Goal: Task Accomplishment & Management: Manage account settings

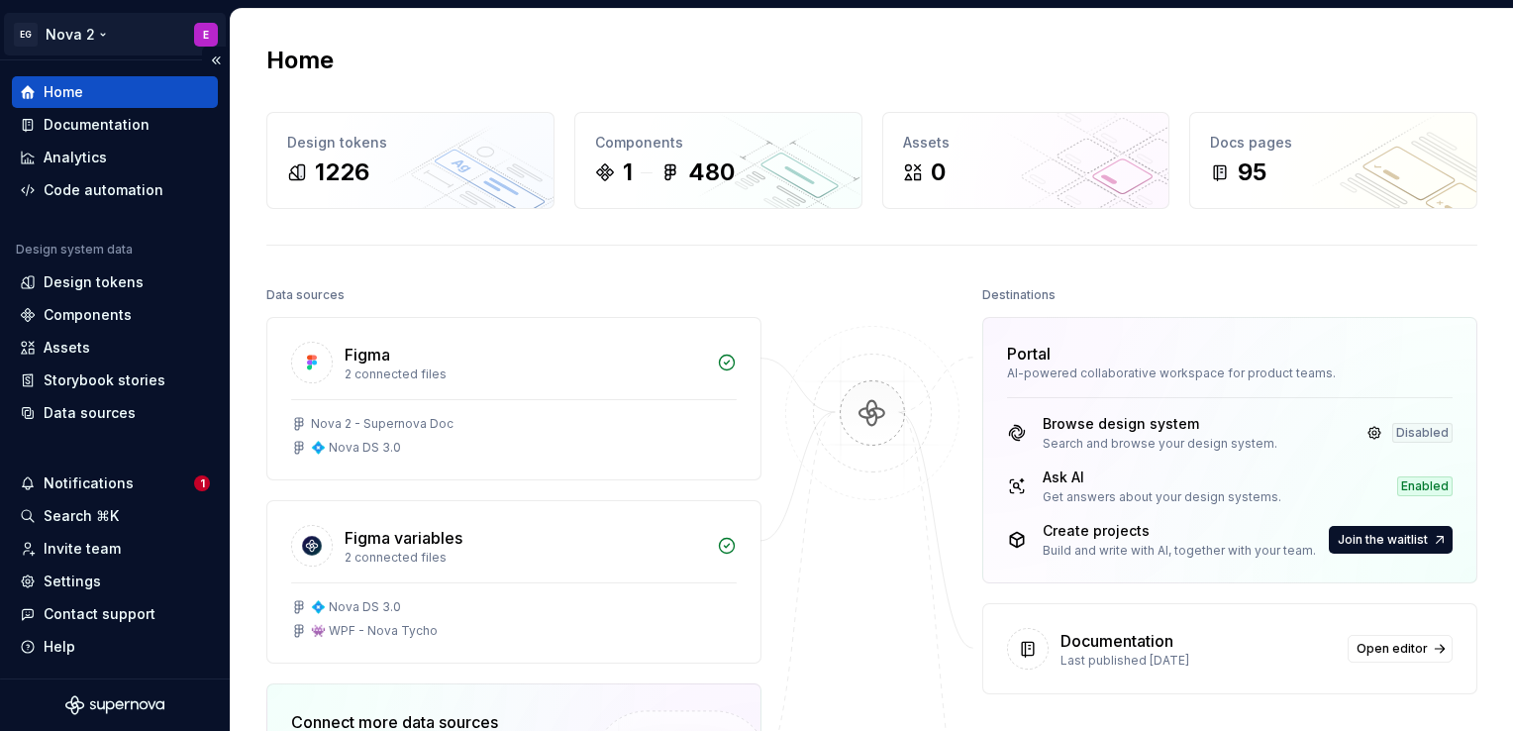
click at [79, 34] on html "EG Nova 2 E Home Documentation Analytics Code automation Design system data Des…" at bounding box center [756, 365] width 1513 height 731
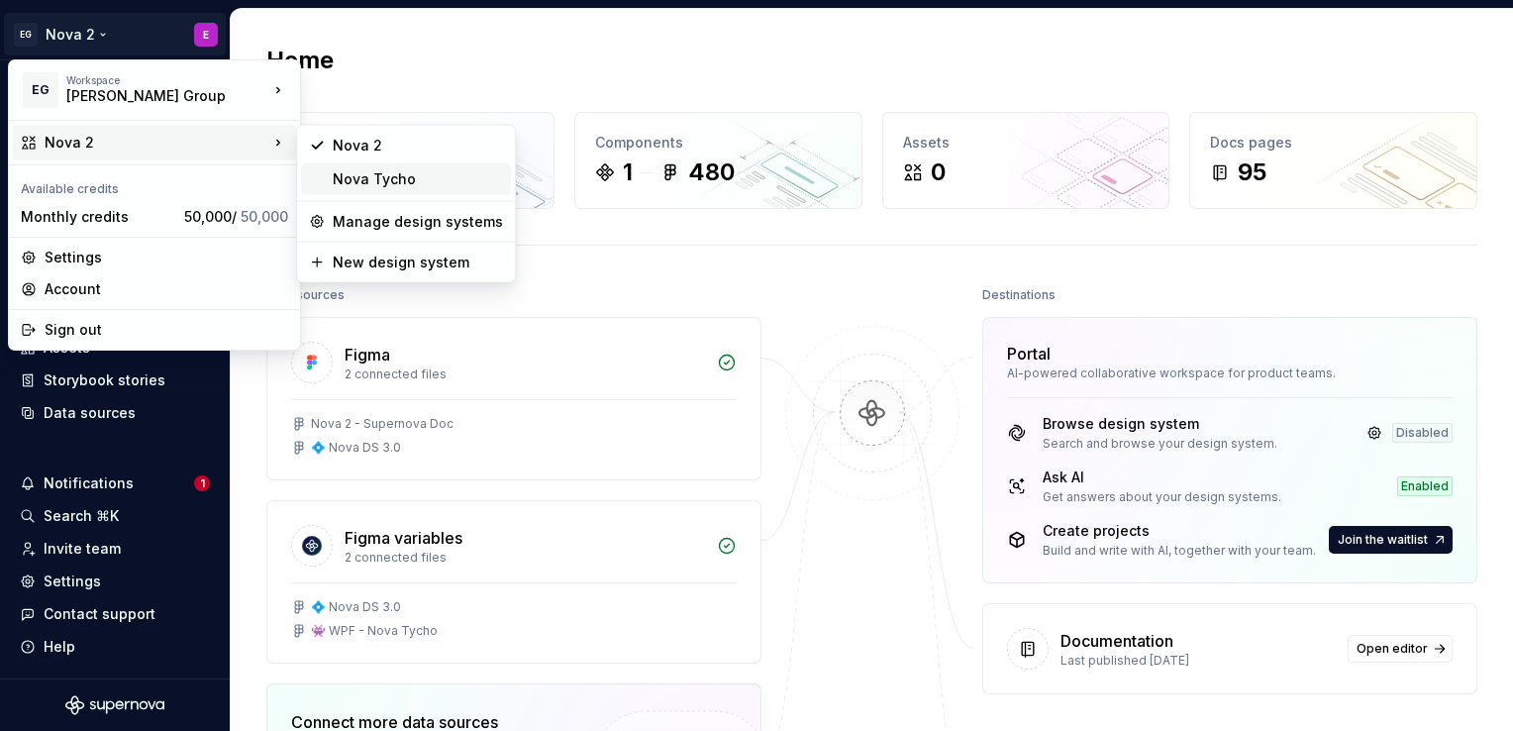
click at [380, 190] on div "Nova Tycho" at bounding box center [406, 179] width 210 height 32
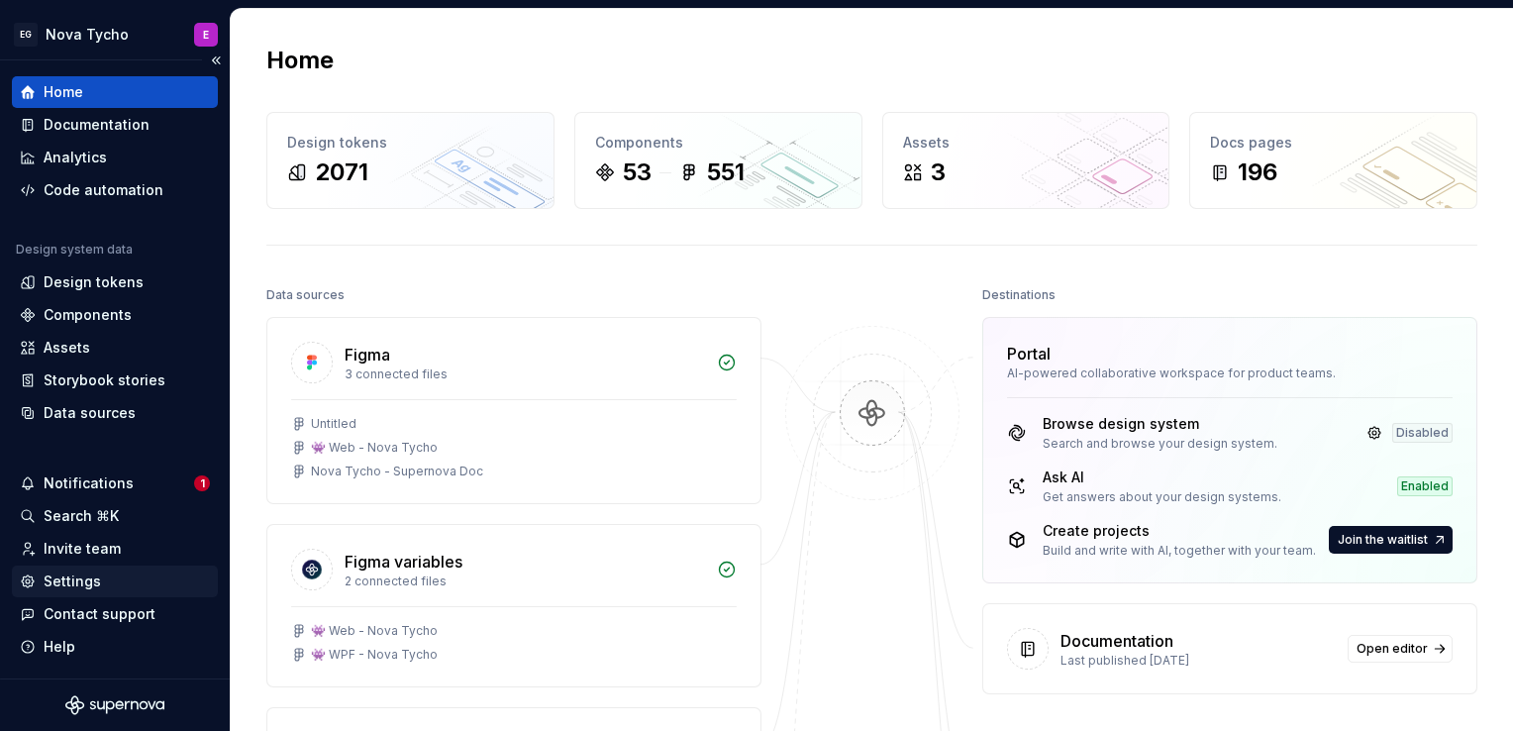
click at [83, 578] on div "Settings" at bounding box center [72, 581] width 57 height 20
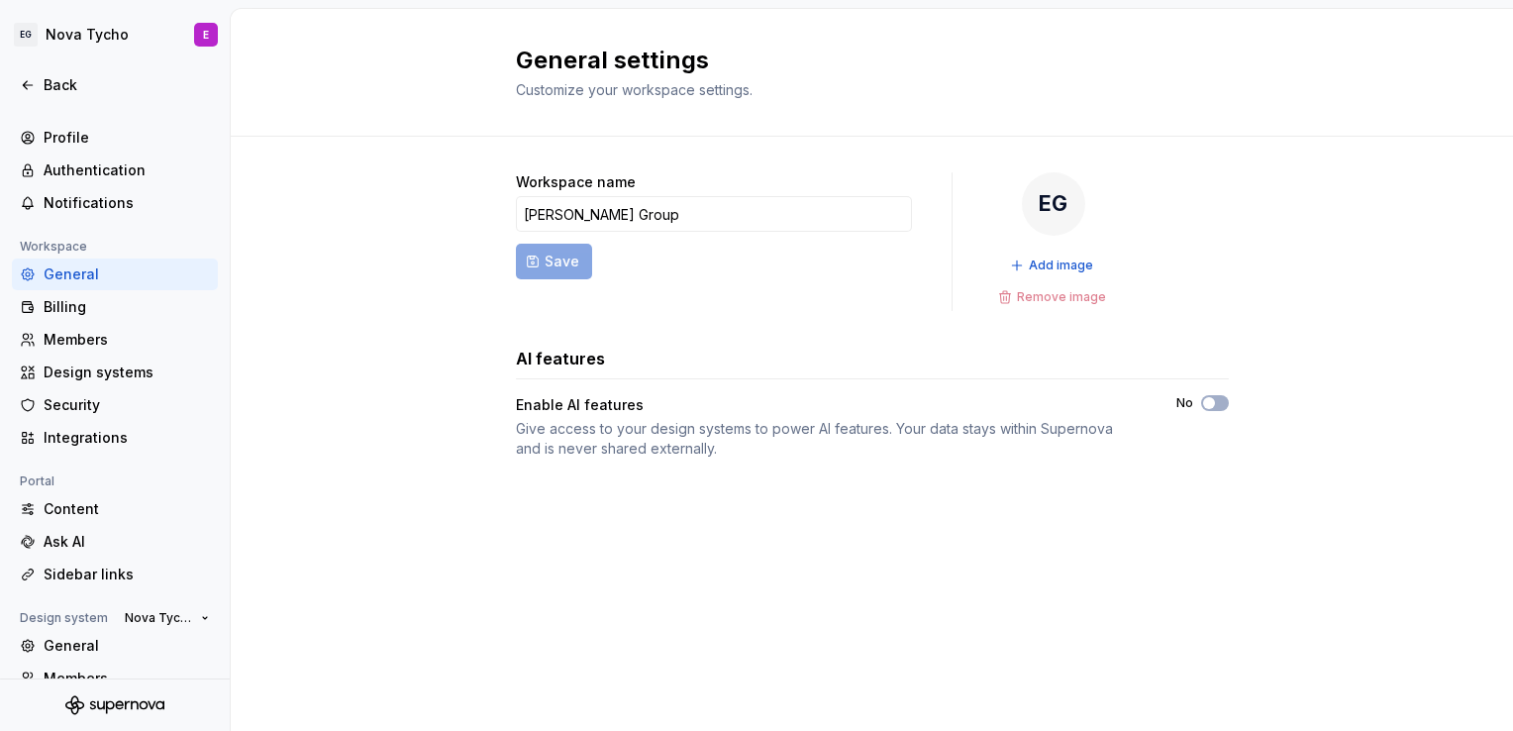
scroll to position [141, 0]
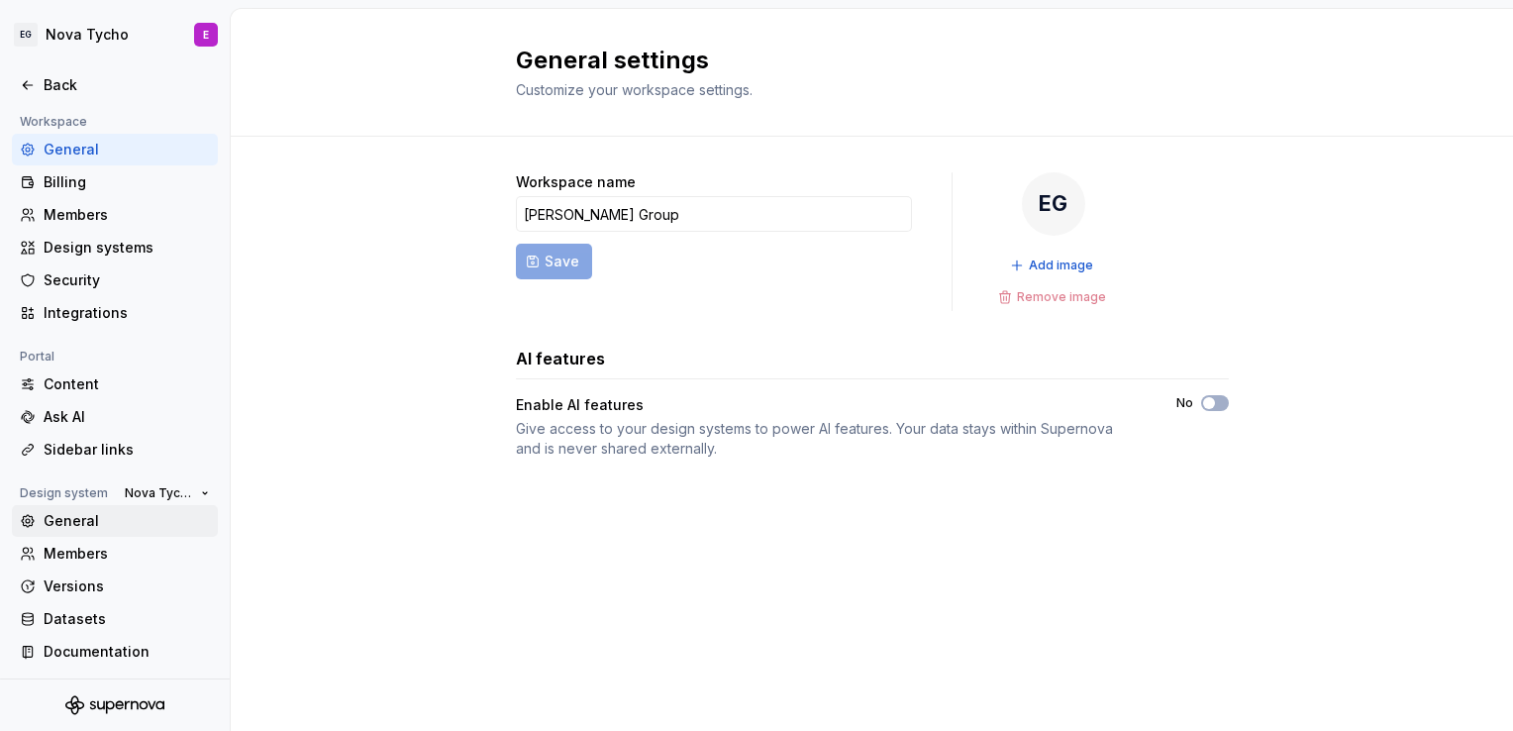
click at [95, 523] on div "General" at bounding box center [127, 521] width 166 height 20
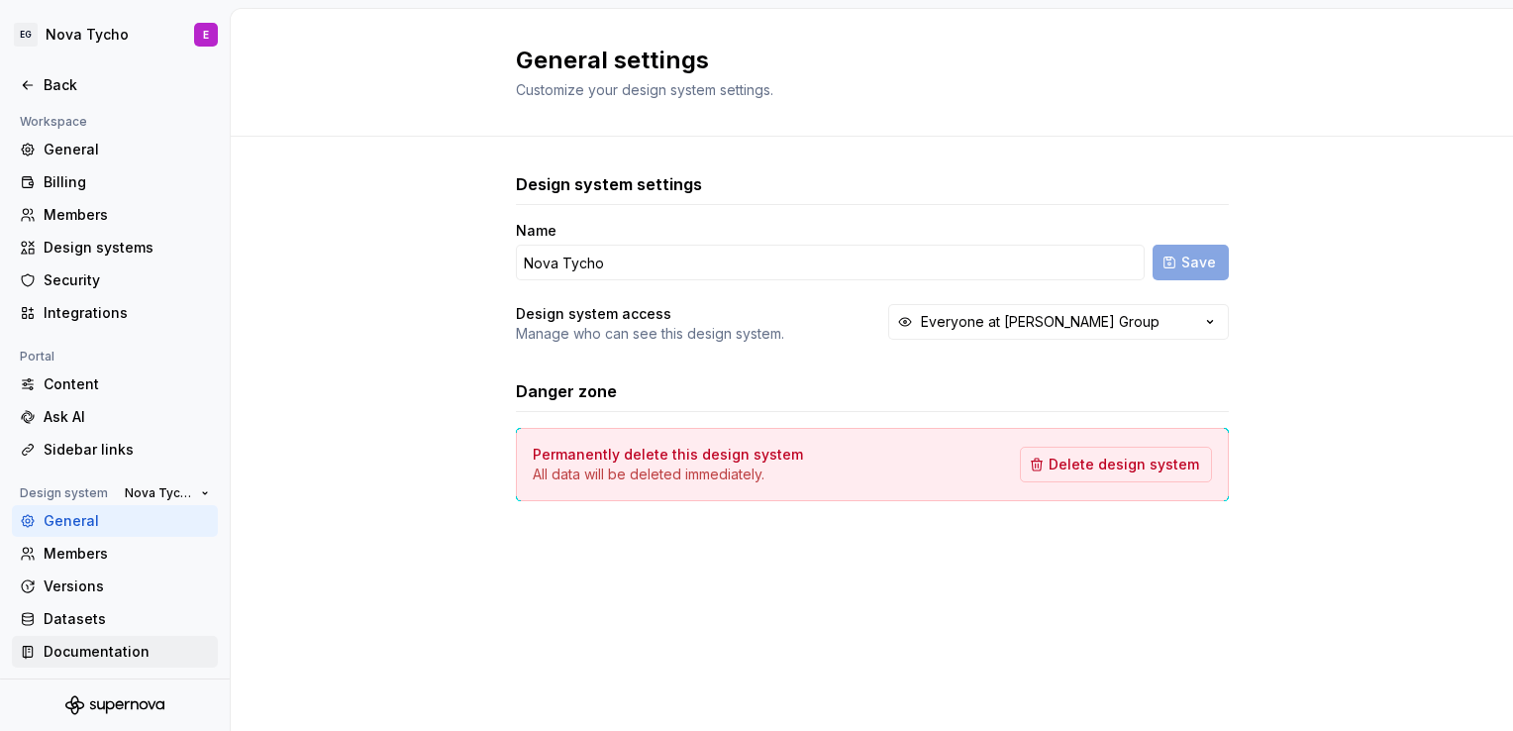
click at [93, 647] on div "Documentation" at bounding box center [127, 652] width 166 height 20
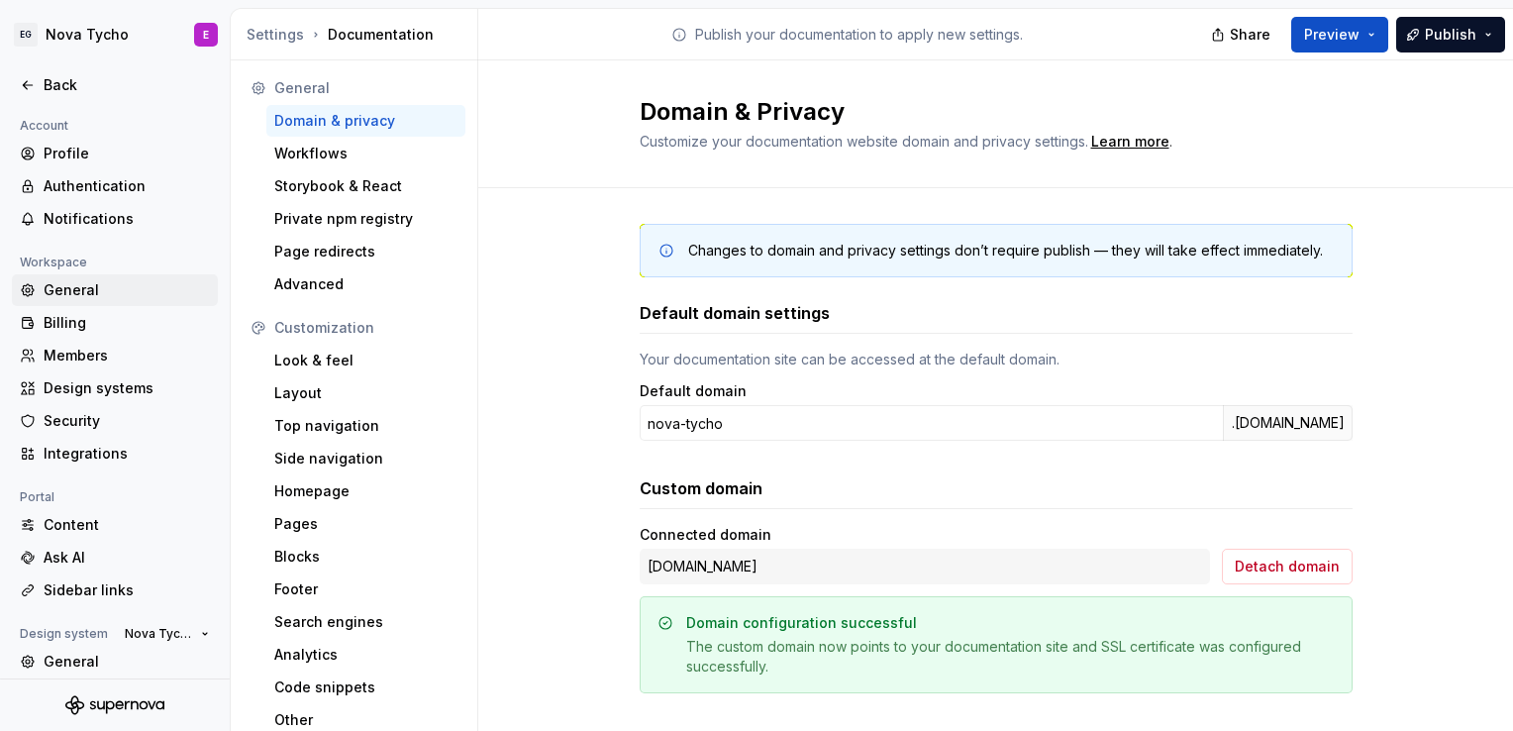
click at [81, 283] on div "General" at bounding box center [127, 290] width 166 height 20
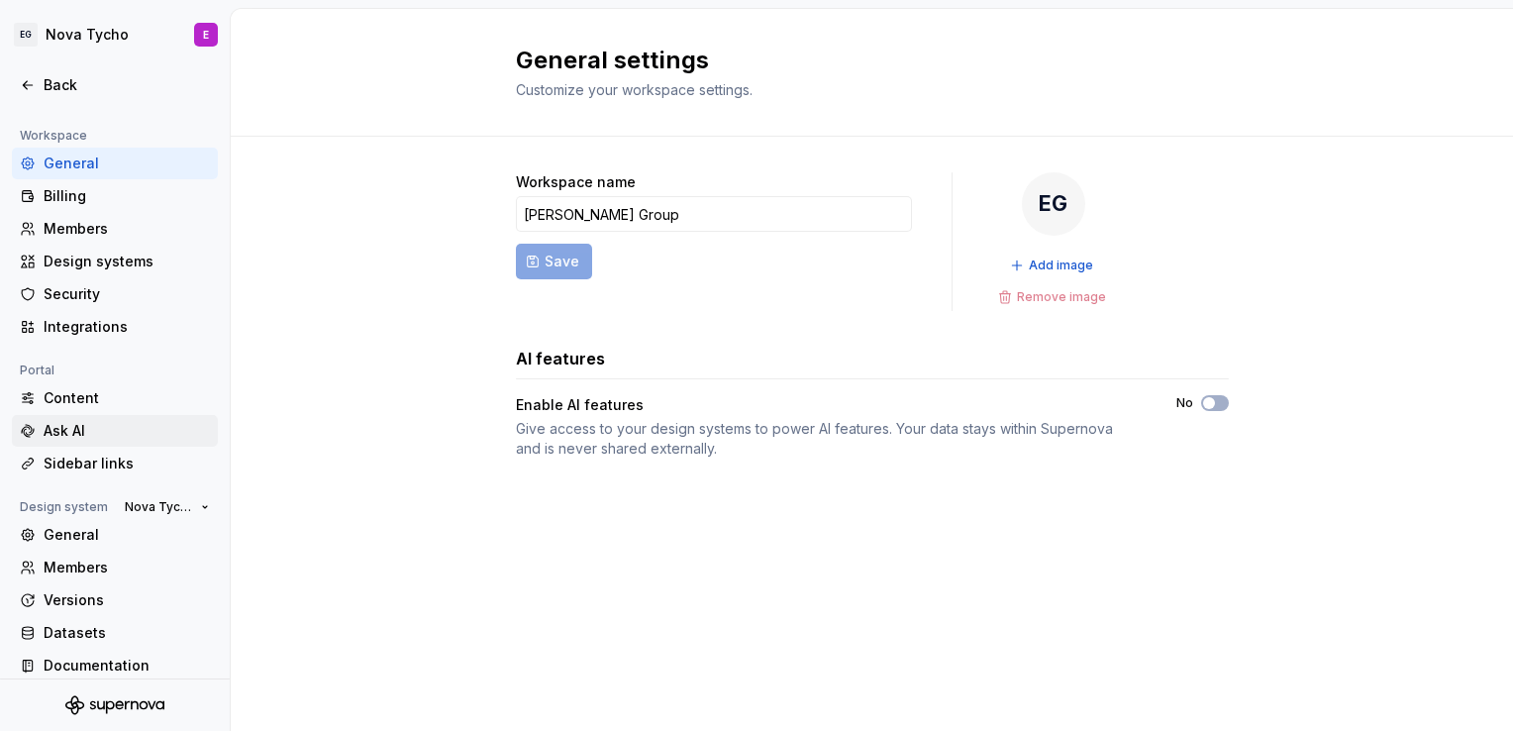
scroll to position [141, 0]
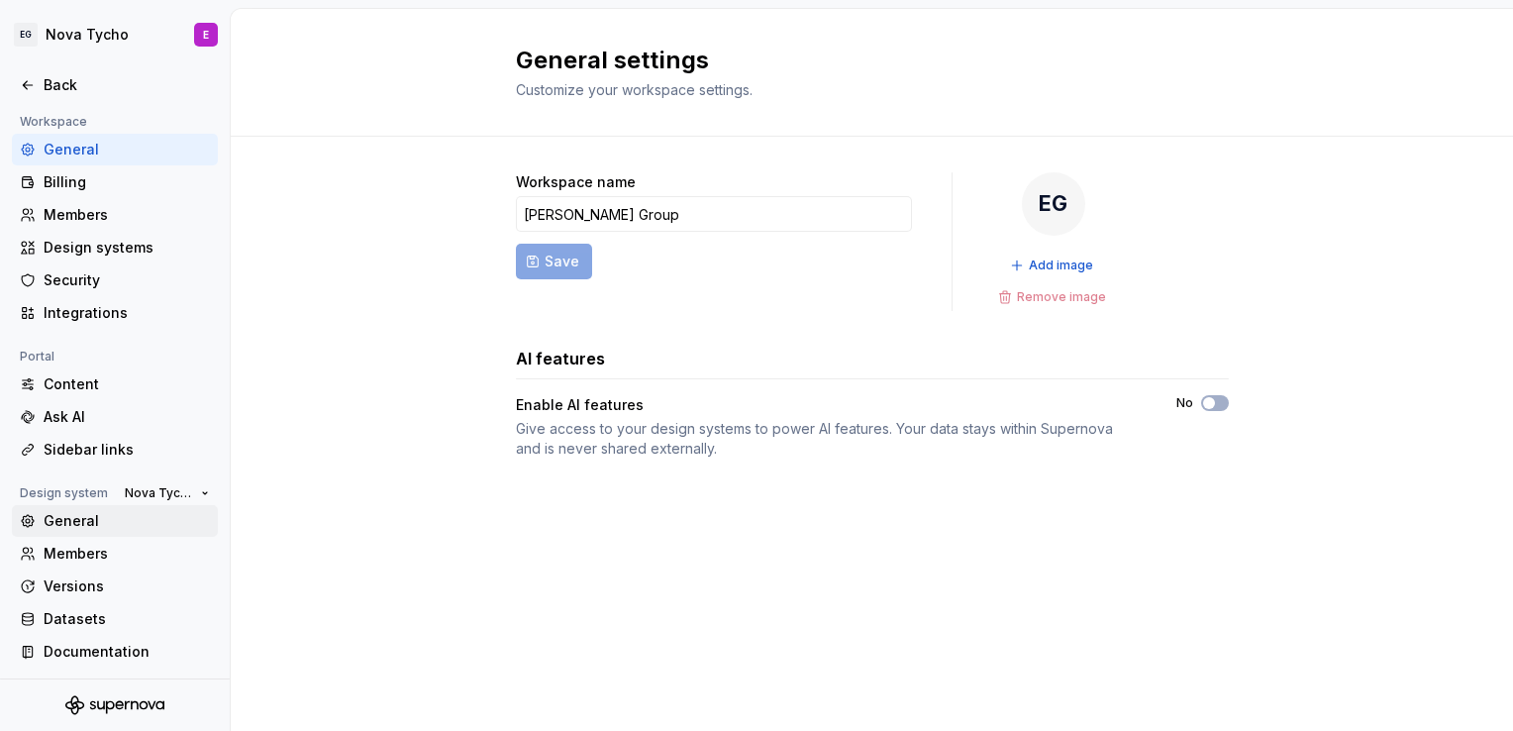
click at [107, 526] on div "General" at bounding box center [127, 521] width 166 height 20
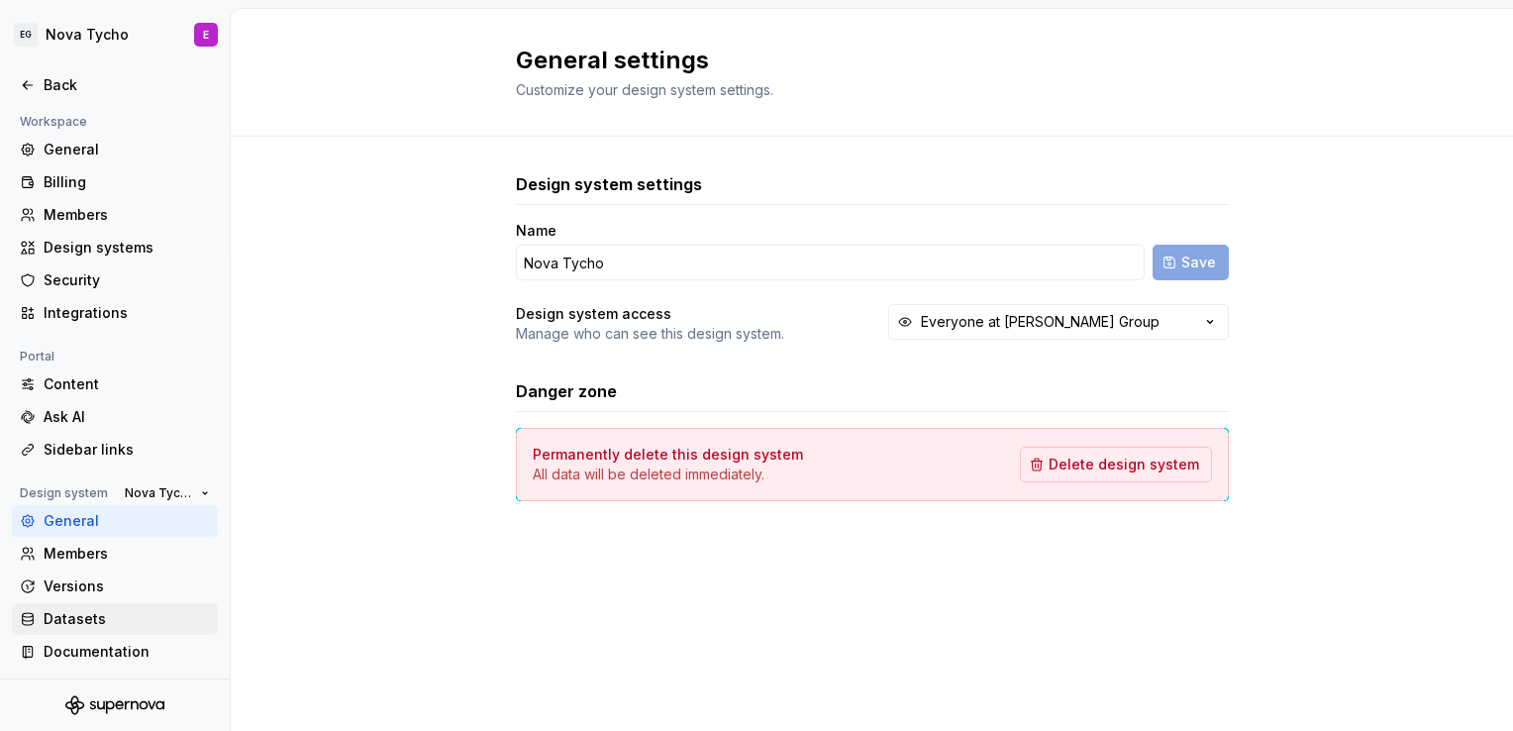
click at [97, 618] on div "Datasets" at bounding box center [127, 619] width 166 height 20
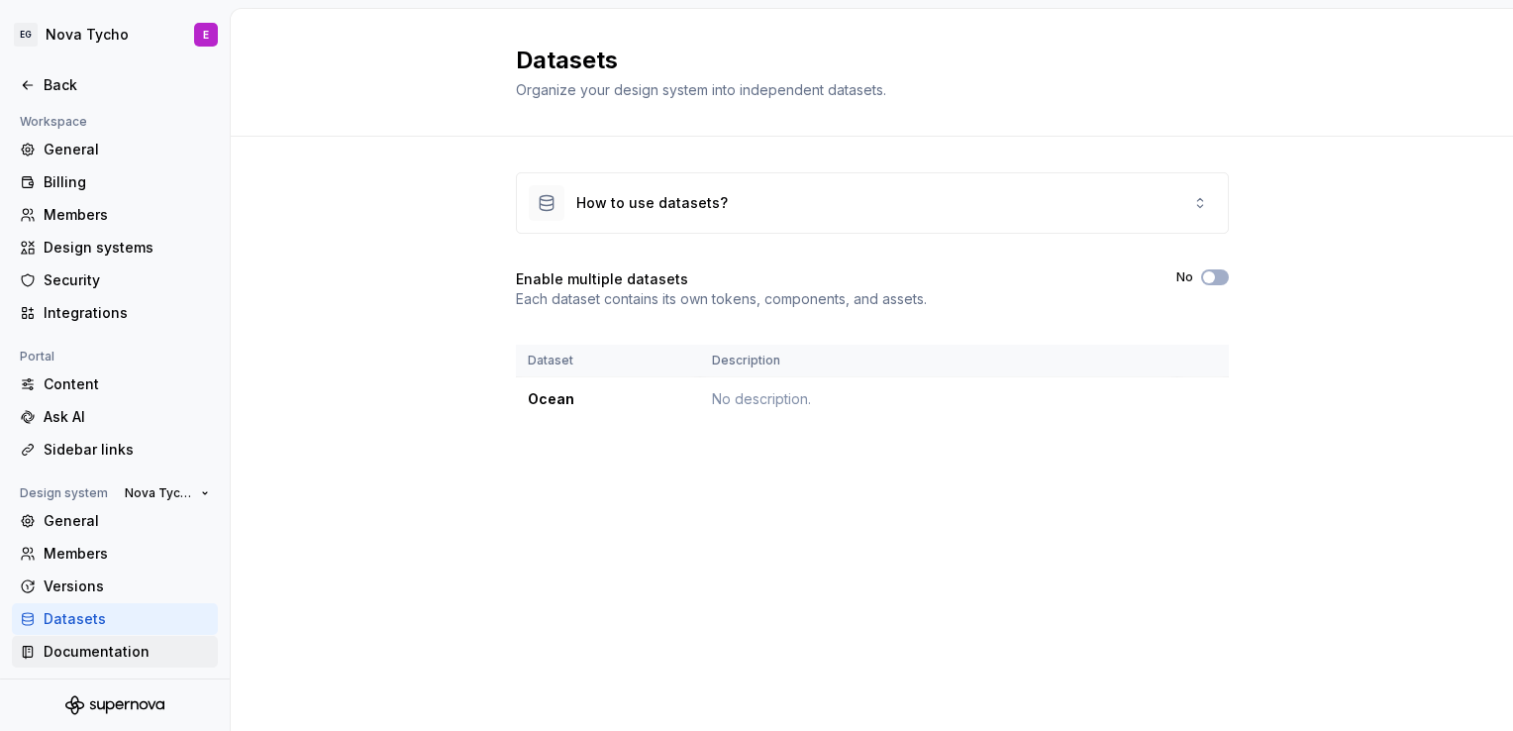
click at [95, 651] on div "Documentation" at bounding box center [127, 652] width 166 height 20
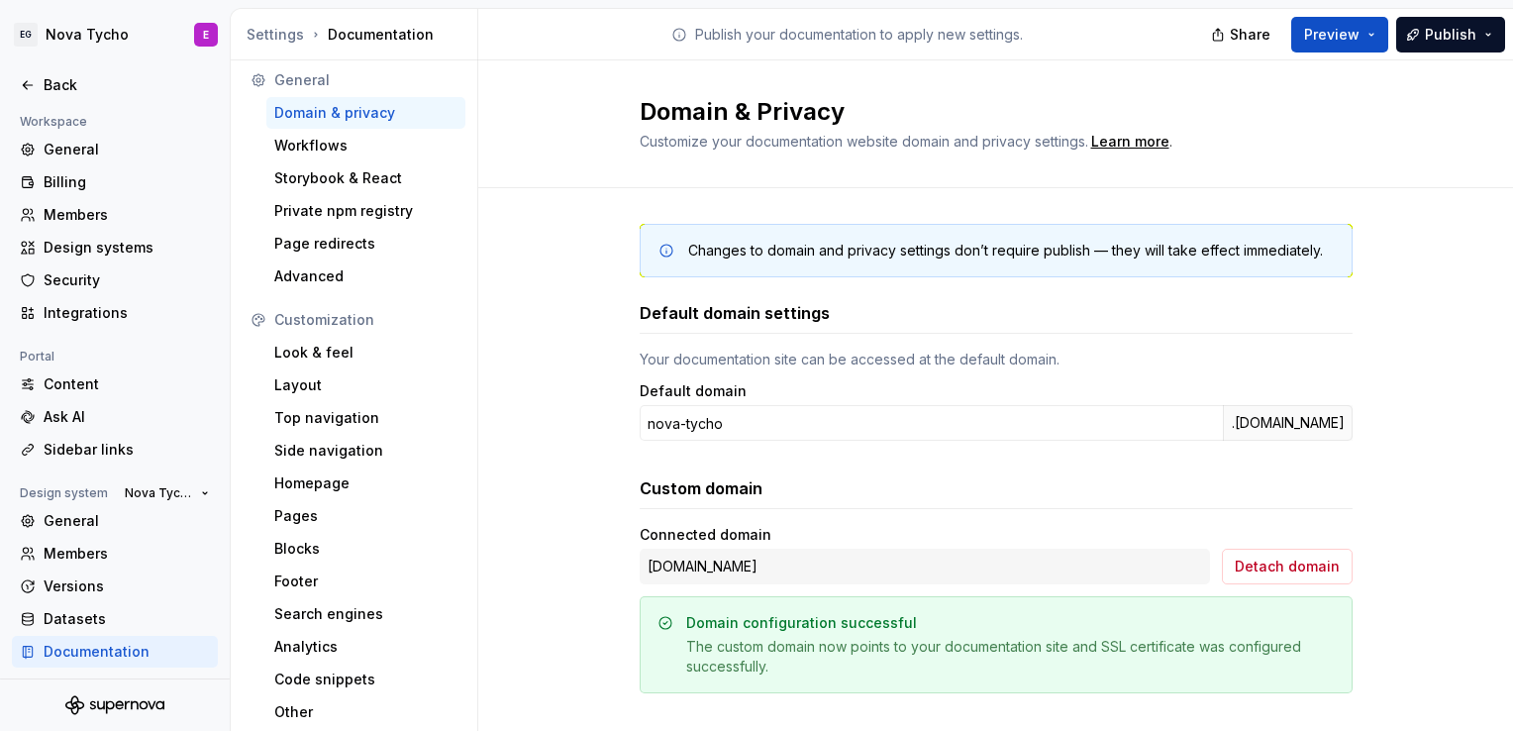
scroll to position [259, 0]
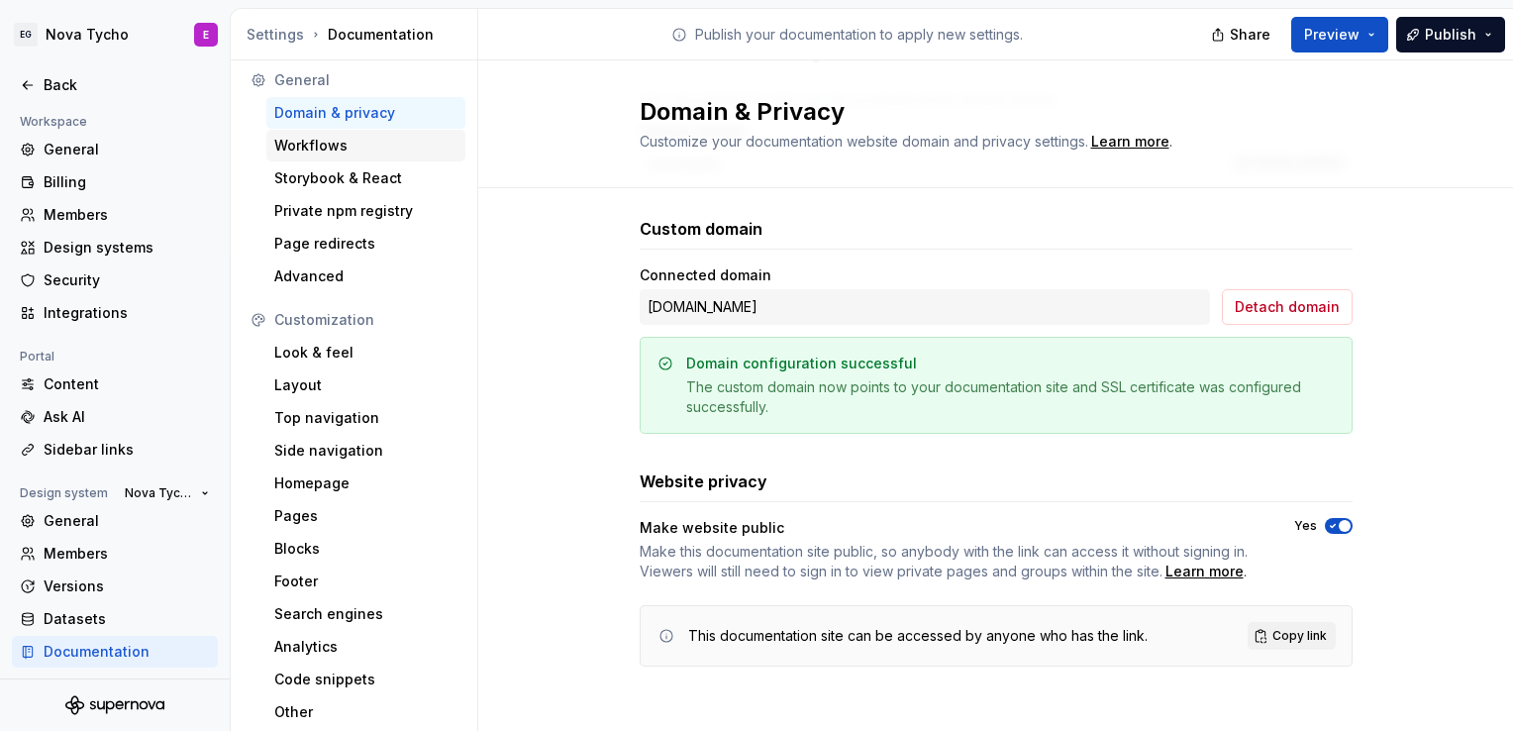
click at [313, 142] on div "Workflows" at bounding box center [365, 146] width 183 height 20
click at [339, 153] on div "Workflows" at bounding box center [365, 146] width 183 height 20
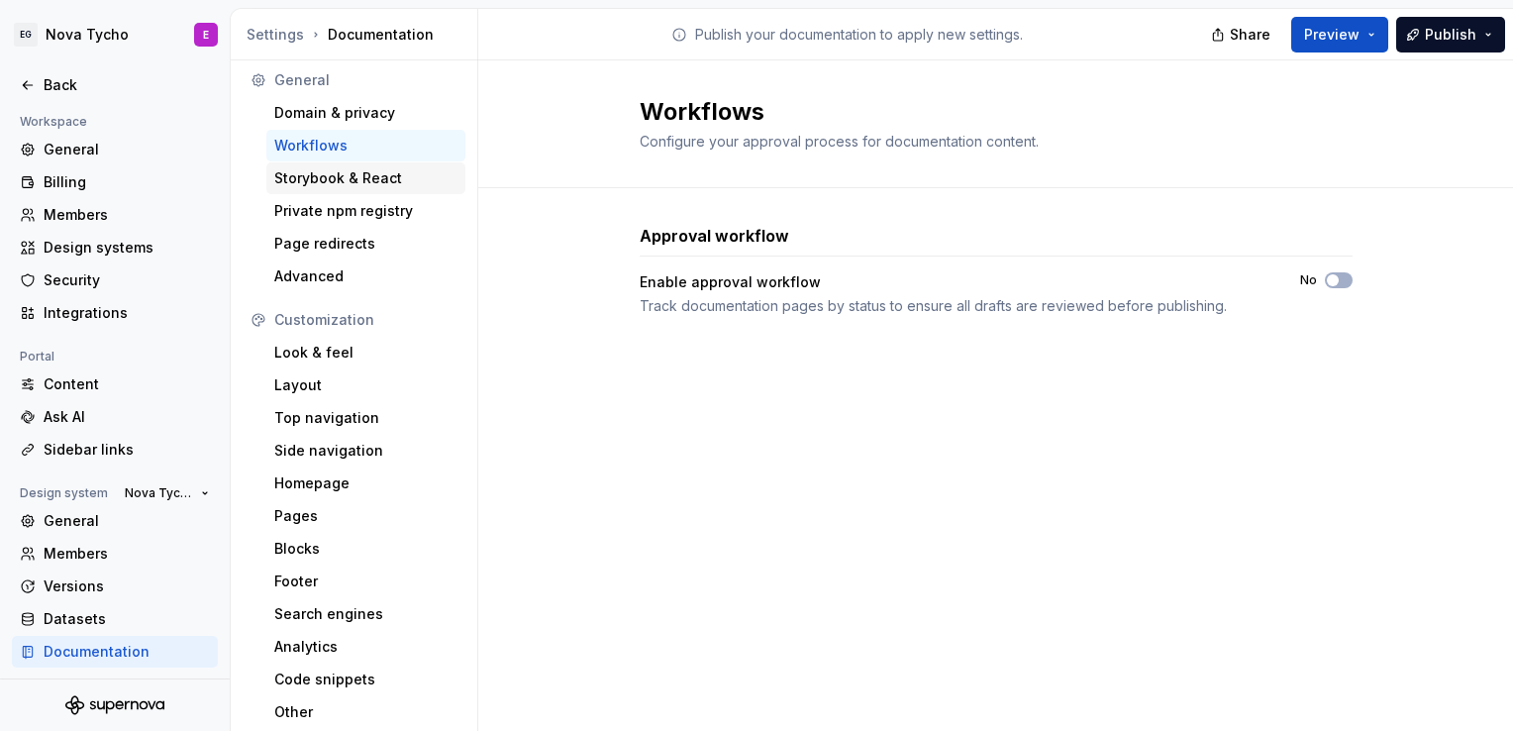
click at [344, 176] on div "Storybook & React" at bounding box center [365, 178] width 183 height 20
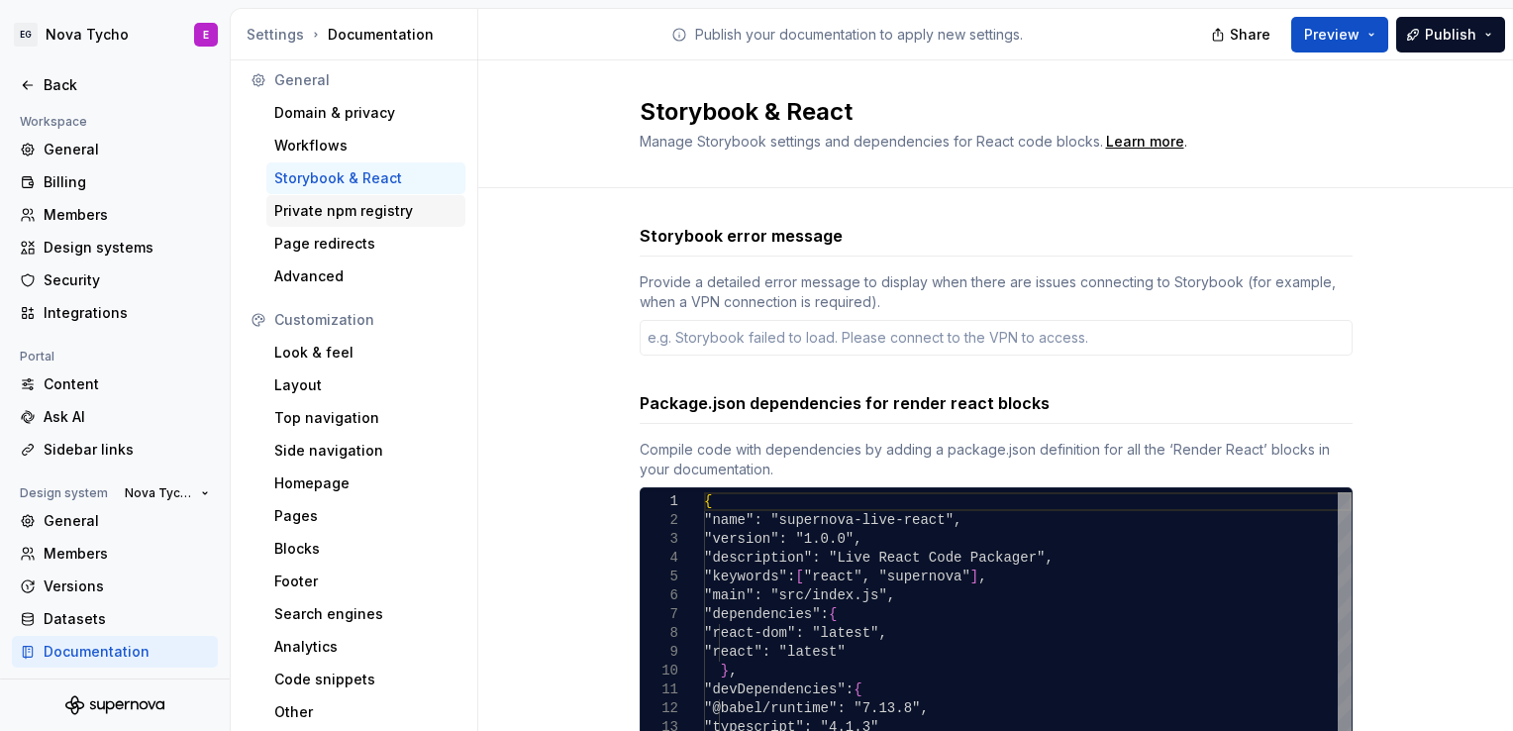
scroll to position [224, 0]
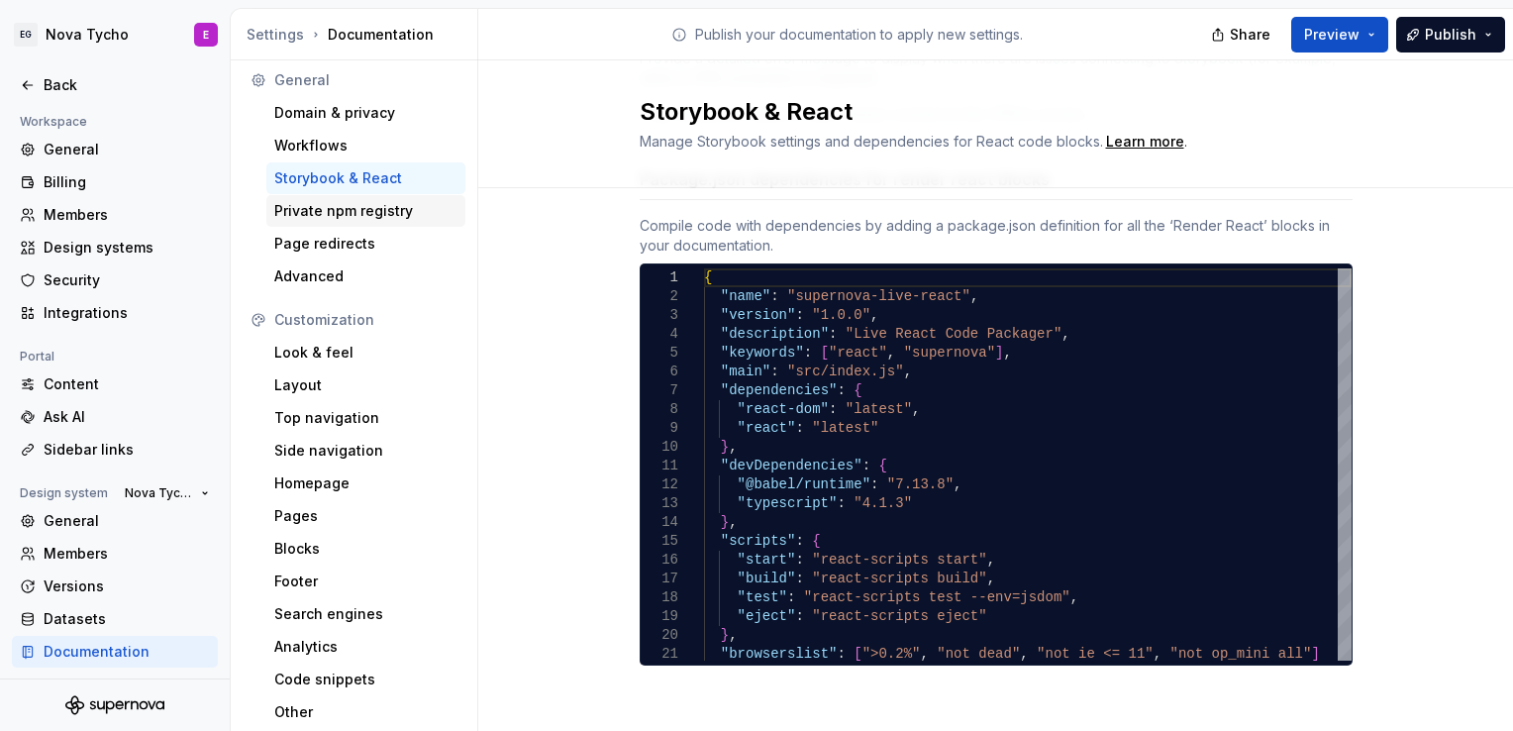
click at [349, 216] on div "Private npm registry" at bounding box center [365, 211] width 183 height 20
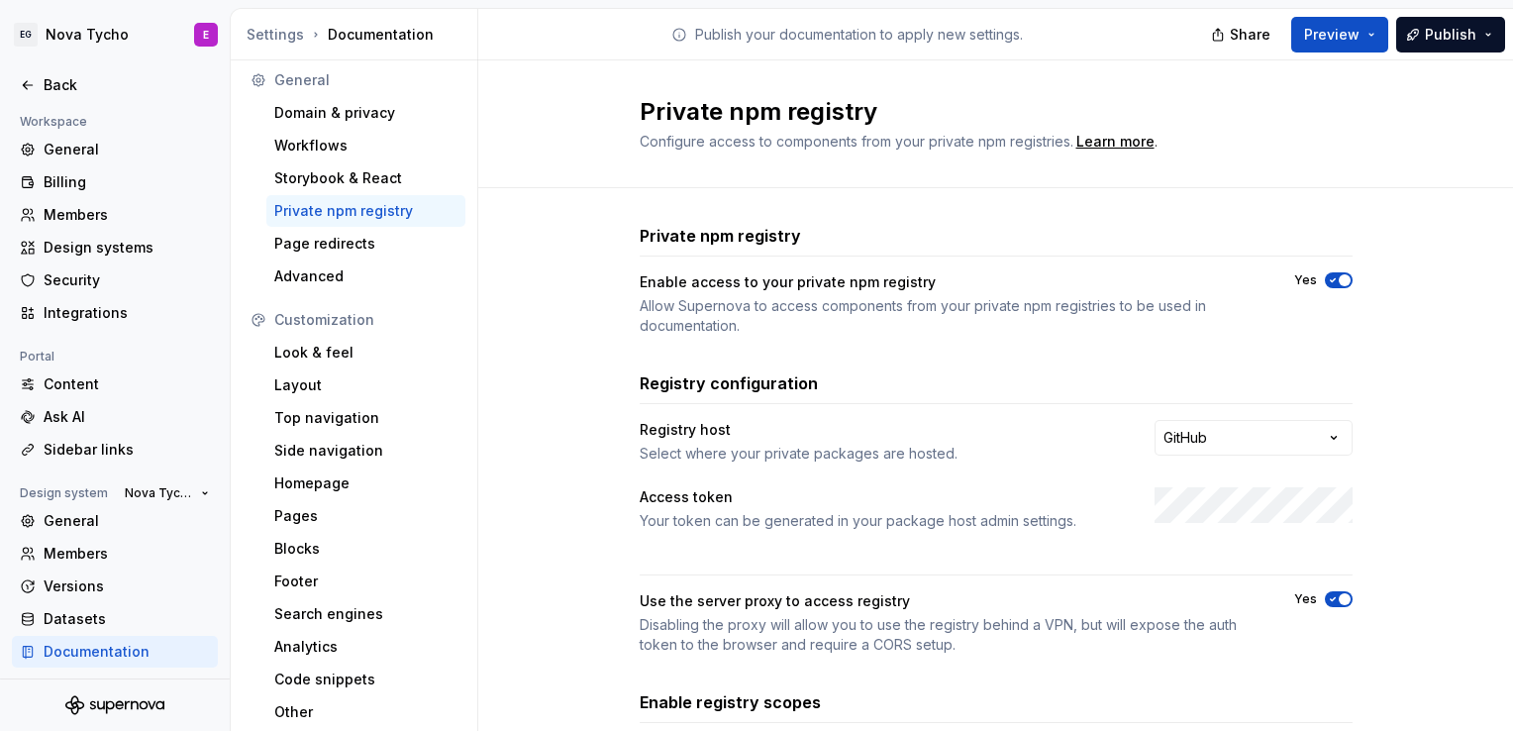
scroll to position [232, 0]
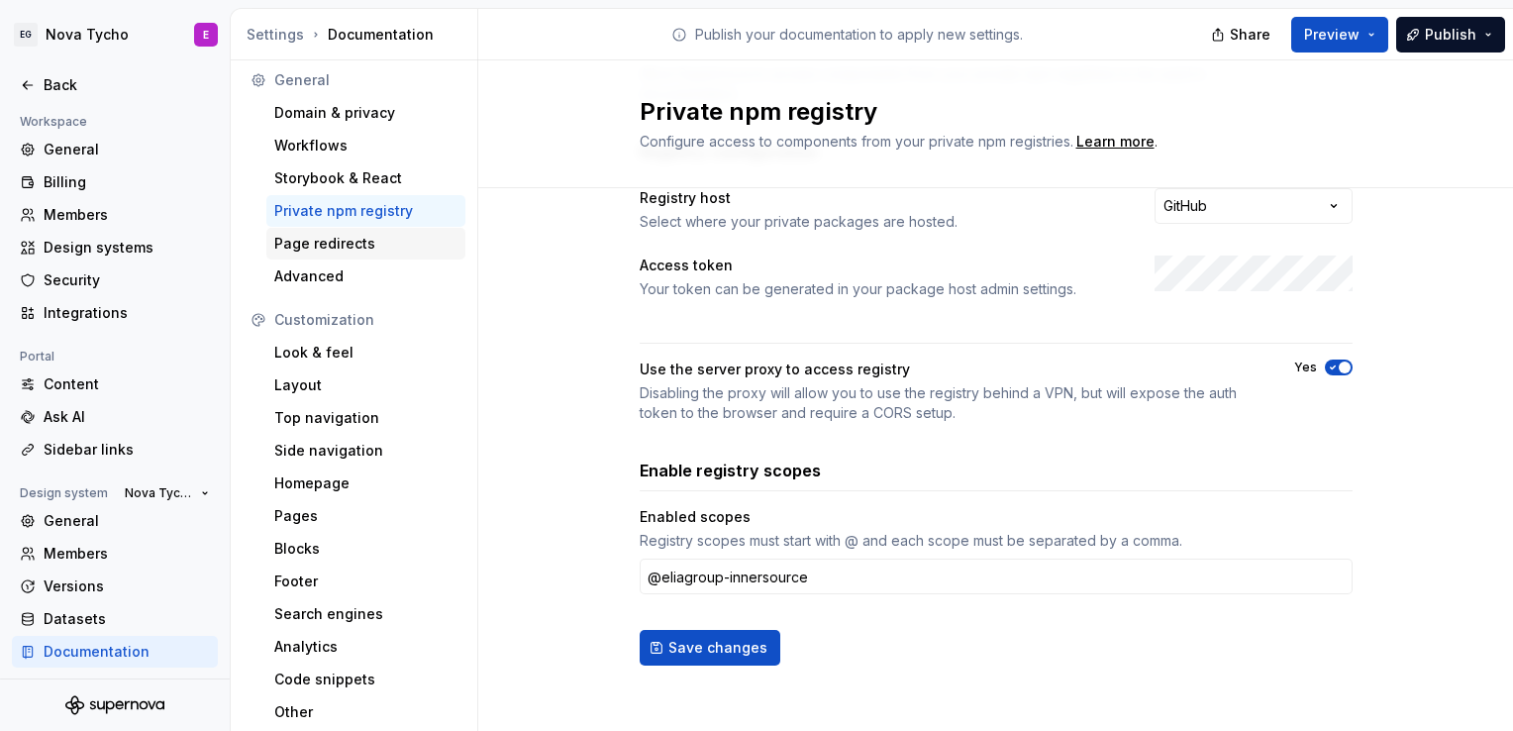
click at [317, 241] on div "Page redirects" at bounding box center [365, 244] width 183 height 20
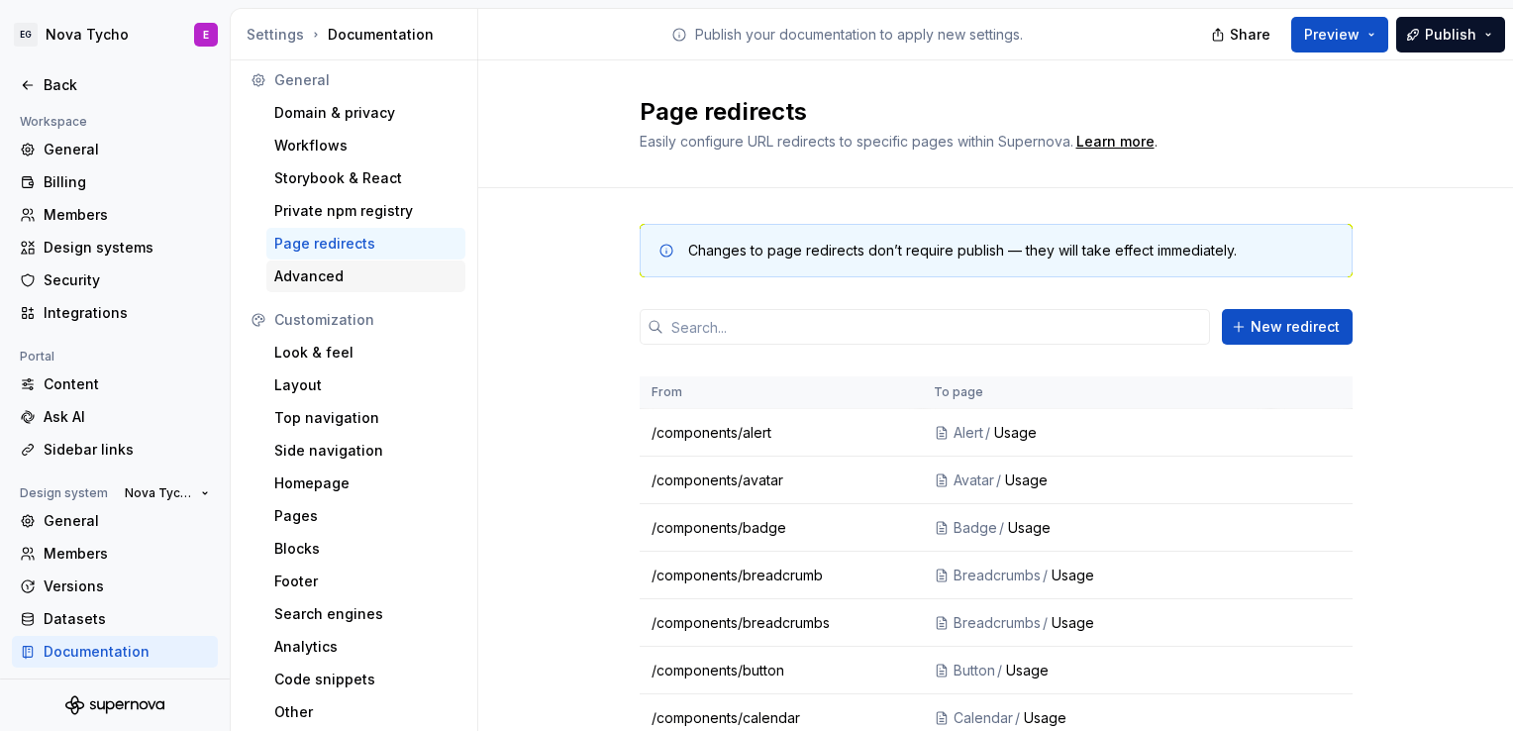
click at [309, 271] on div "Advanced" at bounding box center [365, 276] width 183 height 20
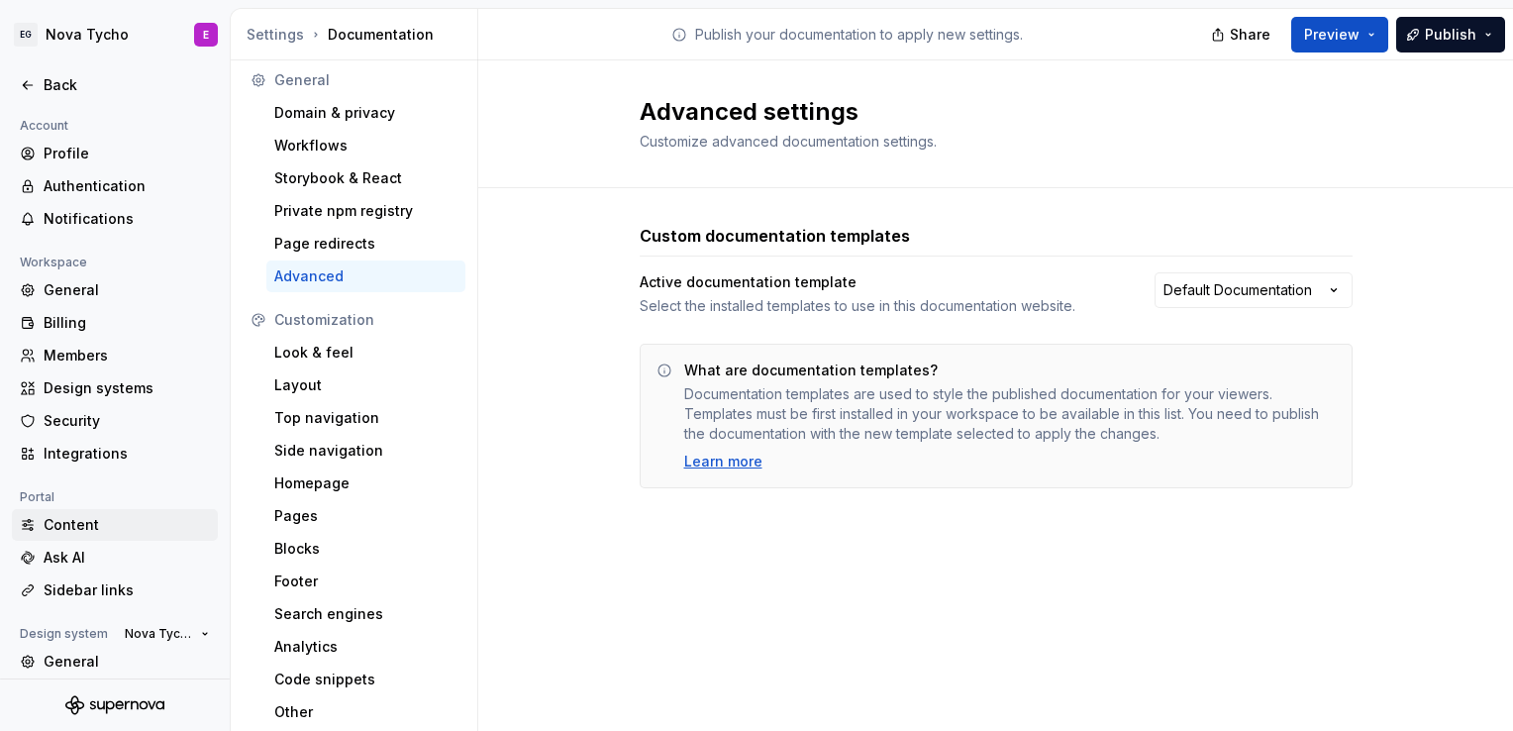
click at [93, 528] on div "Content" at bounding box center [127, 525] width 166 height 20
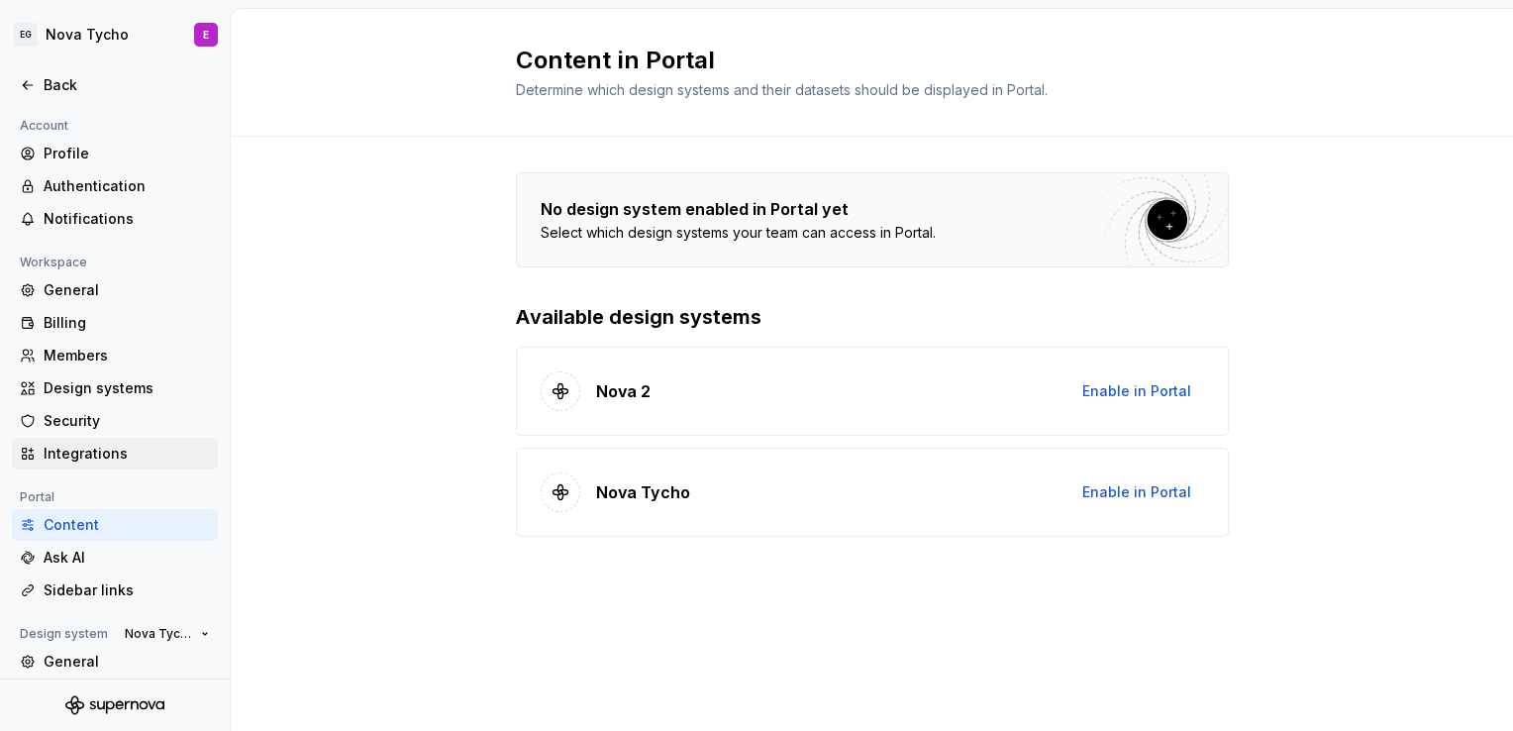
click at [84, 438] on div "Integrations" at bounding box center [115, 454] width 206 height 32
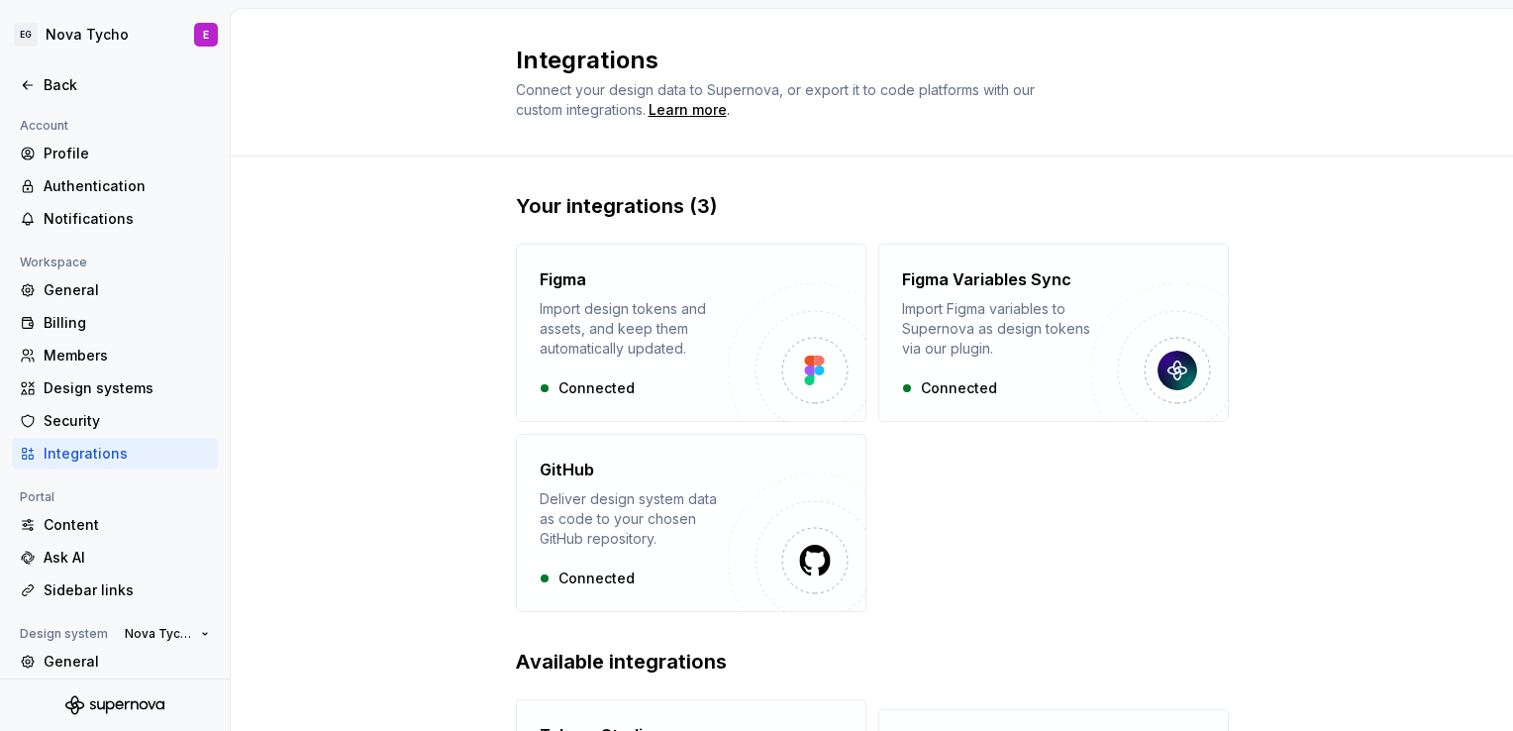
scroll to position [411, 0]
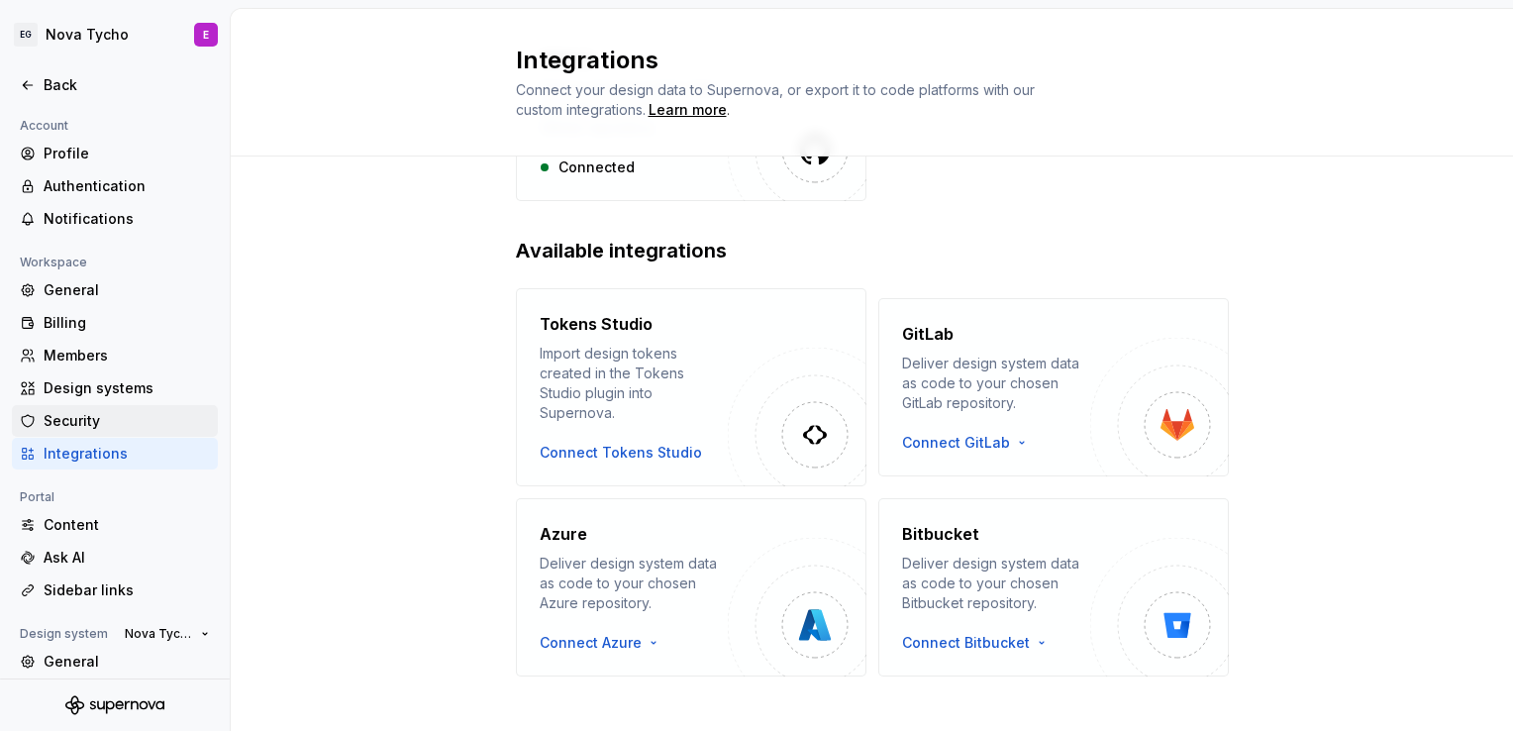
click at [119, 424] on div "Security" at bounding box center [127, 421] width 166 height 20
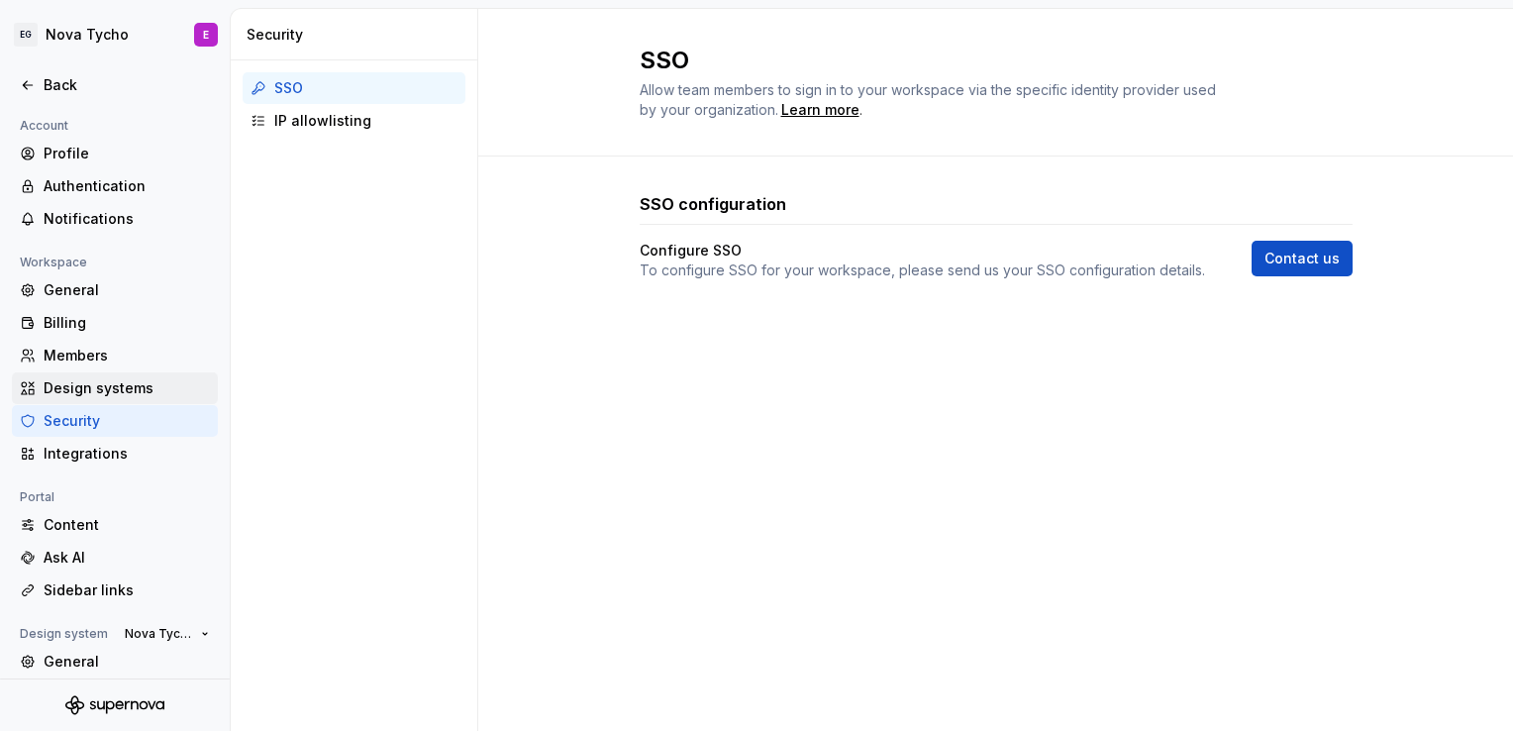
click at [135, 383] on div "Design systems" at bounding box center [127, 388] width 166 height 20
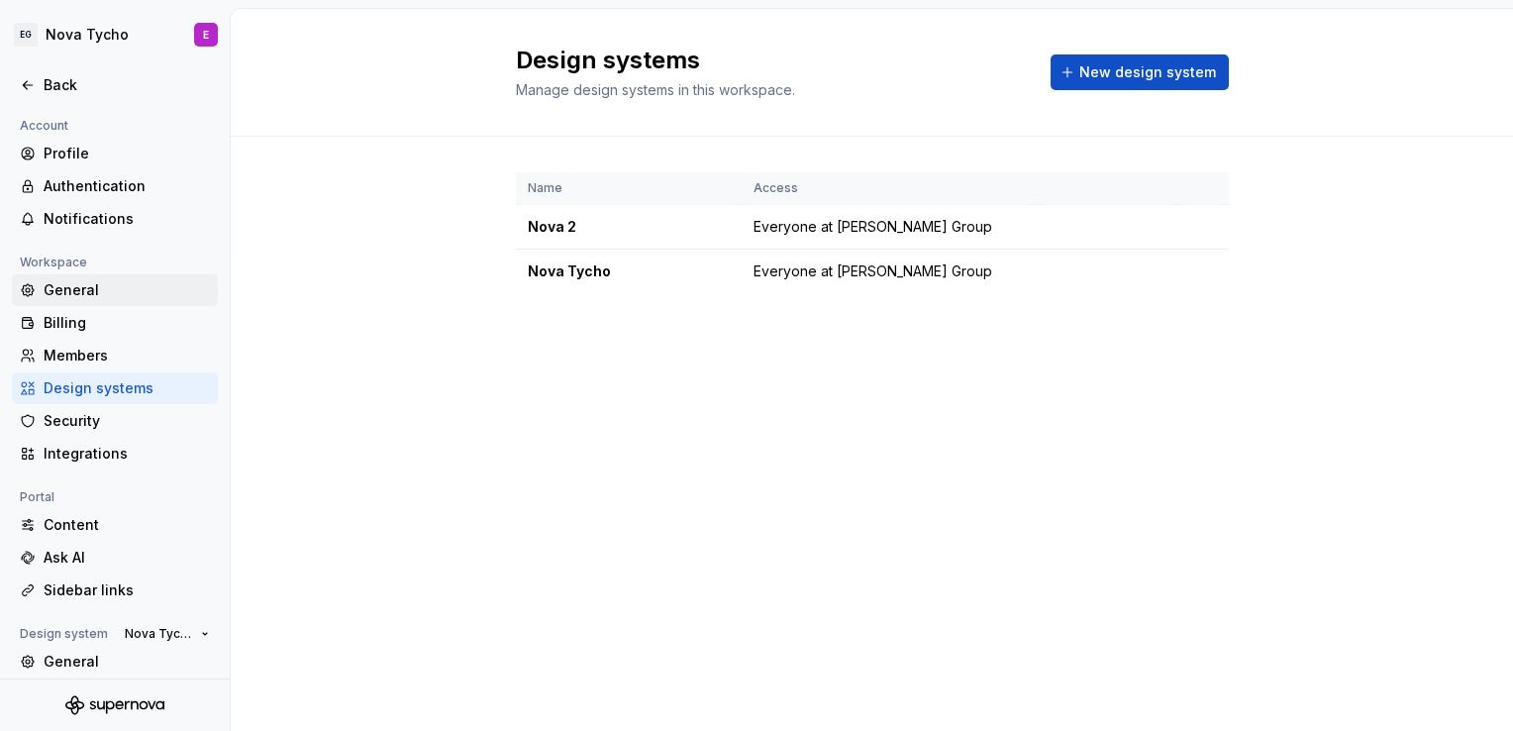
click at [83, 291] on div "General" at bounding box center [127, 290] width 166 height 20
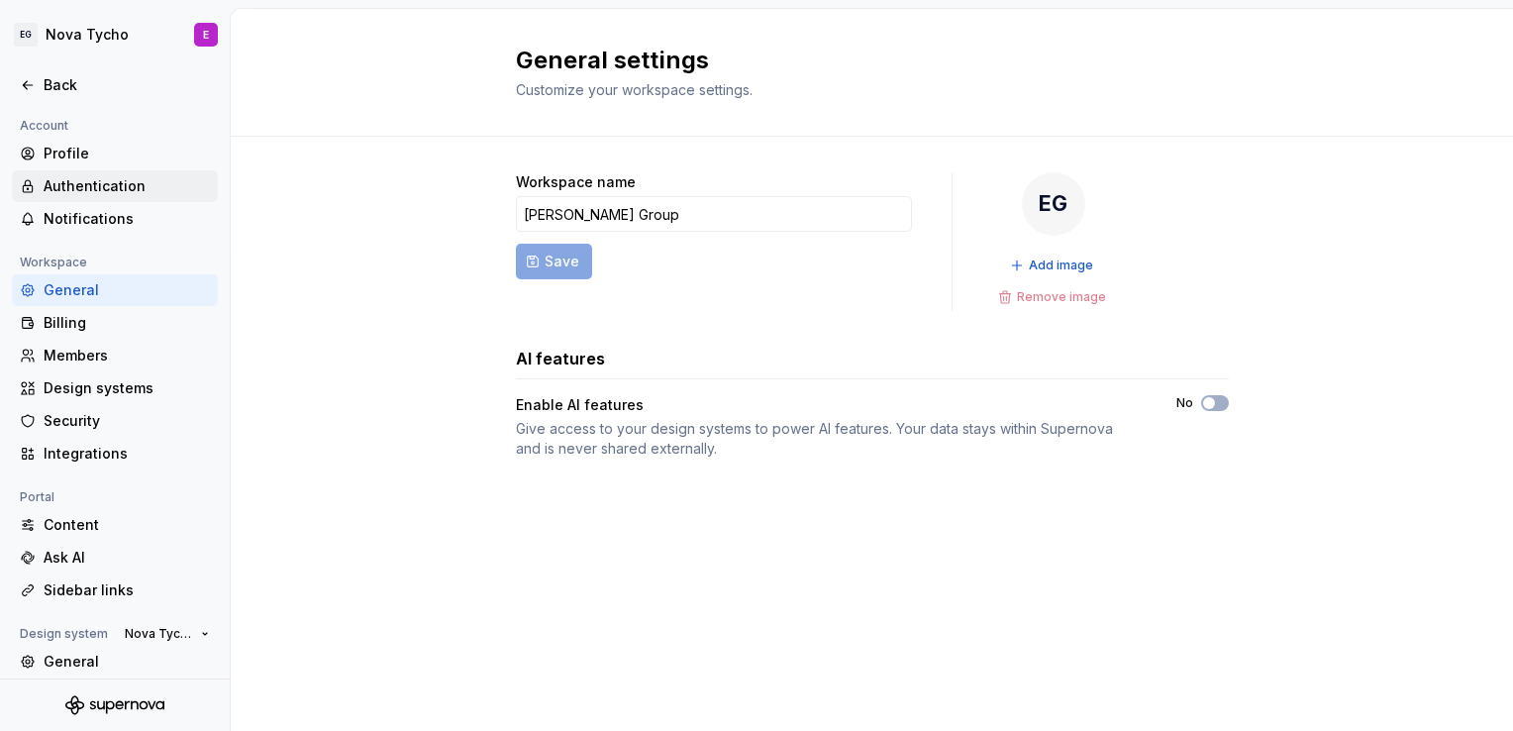
click at [79, 180] on div "Authentication" at bounding box center [127, 186] width 166 height 20
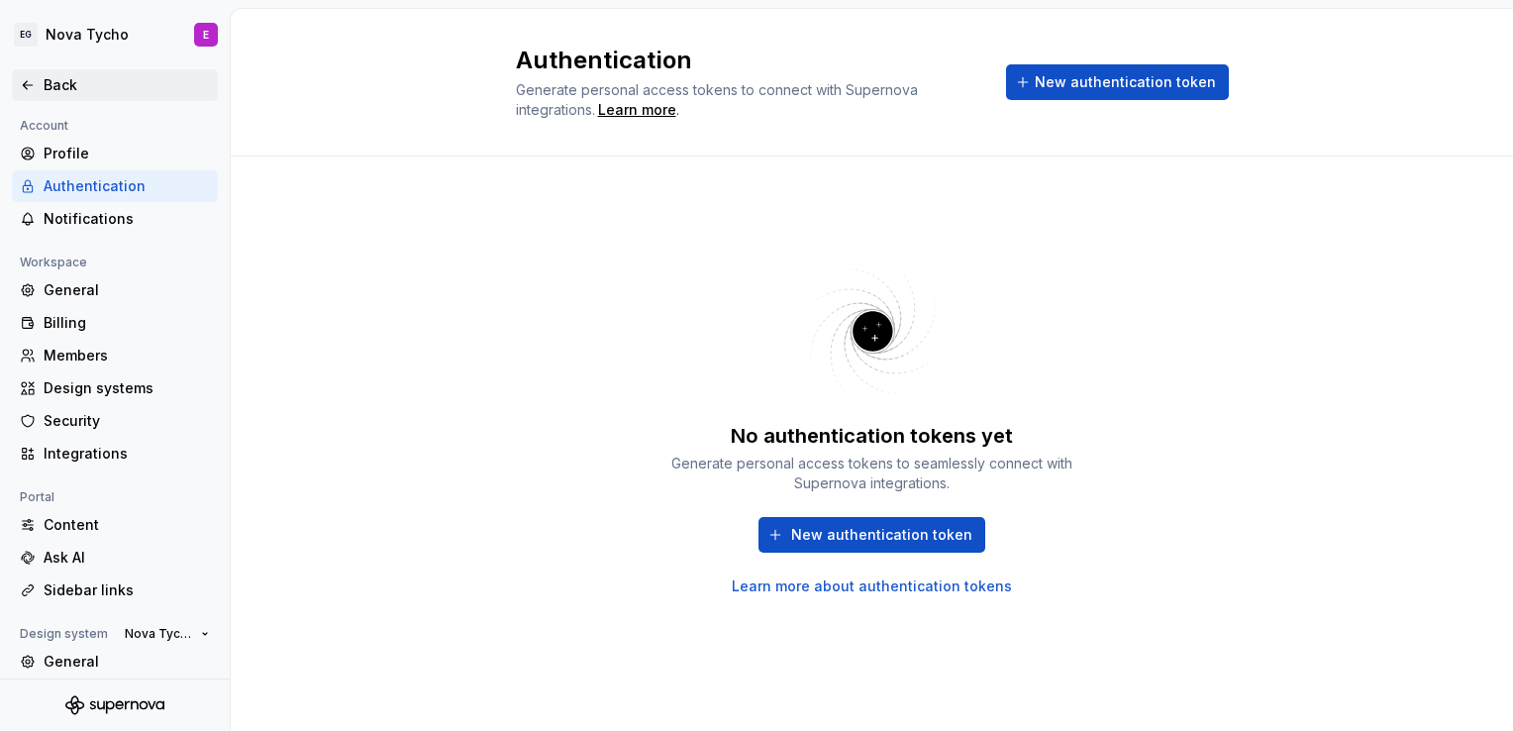
click at [30, 92] on icon at bounding box center [28, 85] width 16 height 16
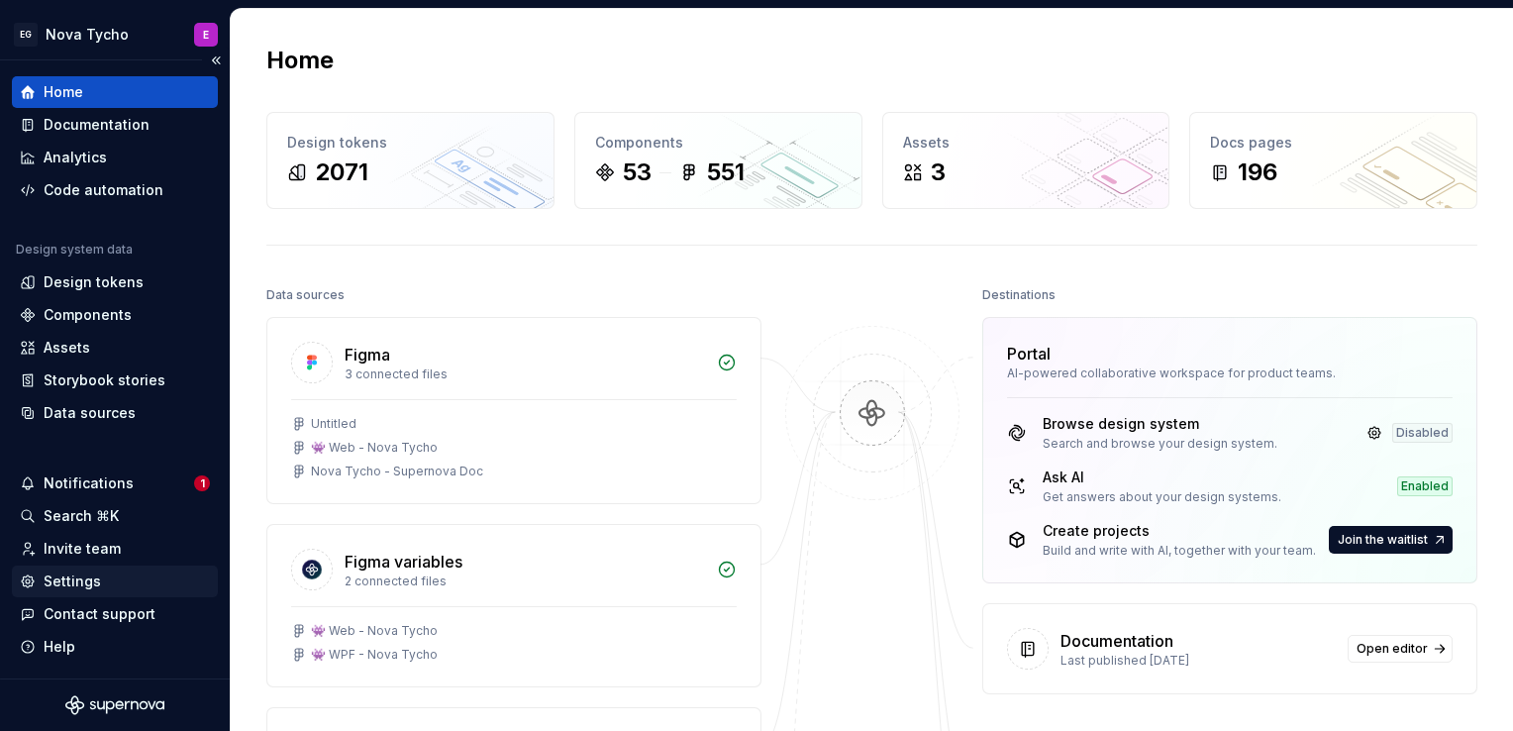
click at [97, 576] on div "Settings" at bounding box center [72, 581] width 57 height 20
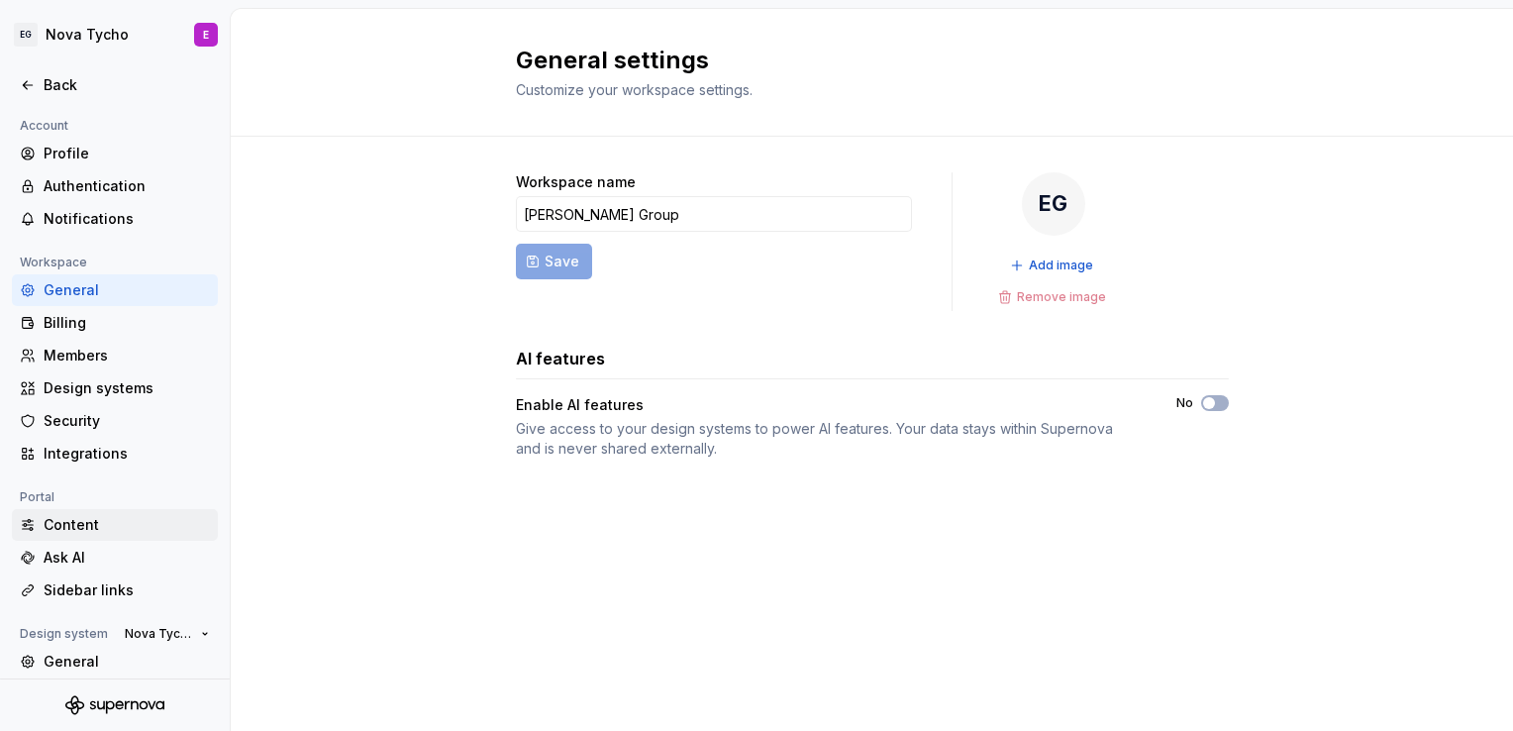
scroll to position [141, 0]
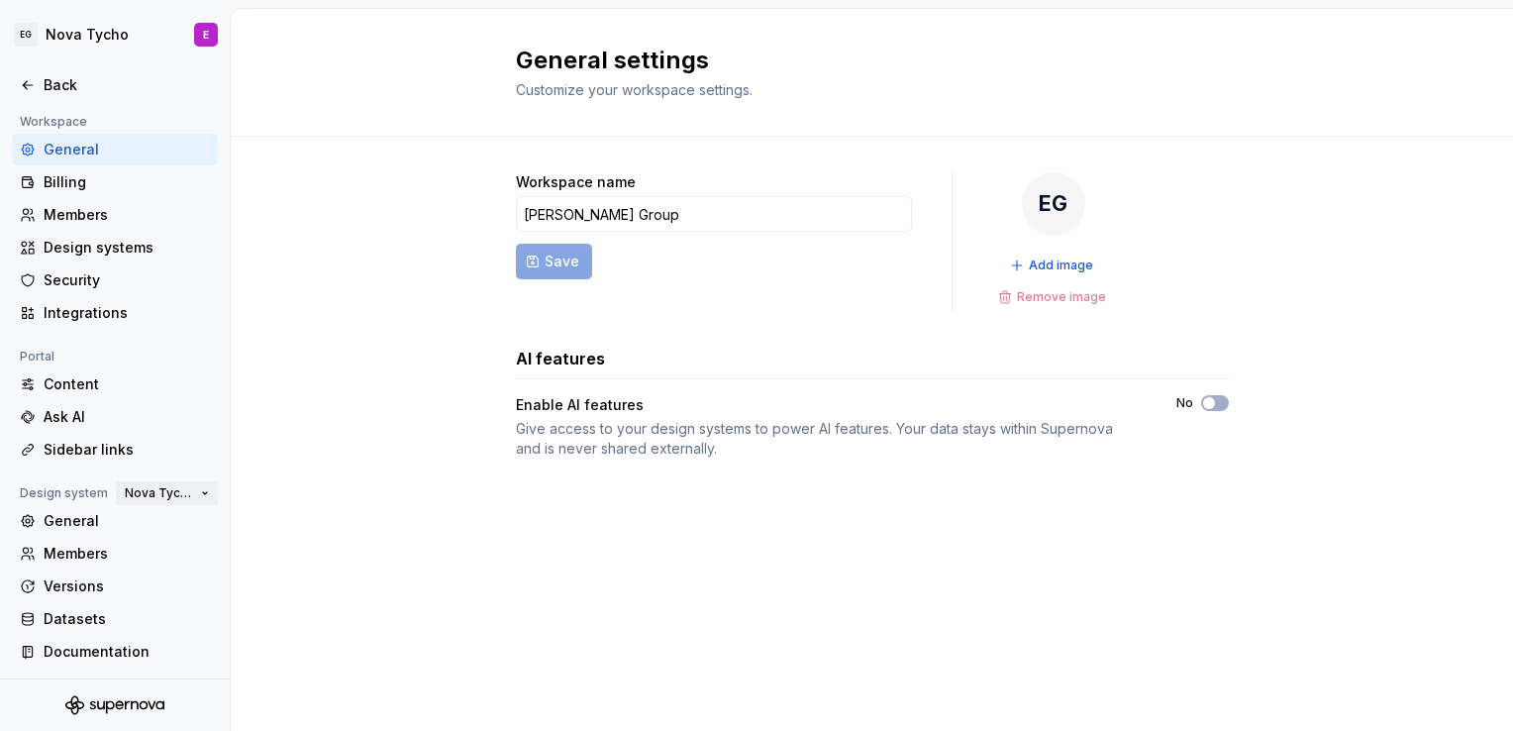
click at [174, 493] on span "Nova Tycho" at bounding box center [159, 493] width 68 height 16
click at [311, 426] on div "Workspace name [PERSON_NAME] Group Save EG Add image Remove image AI features E…" at bounding box center [872, 335] width 1282 height 397
click at [28, 97] on div "Back" at bounding box center [115, 85] width 206 height 32
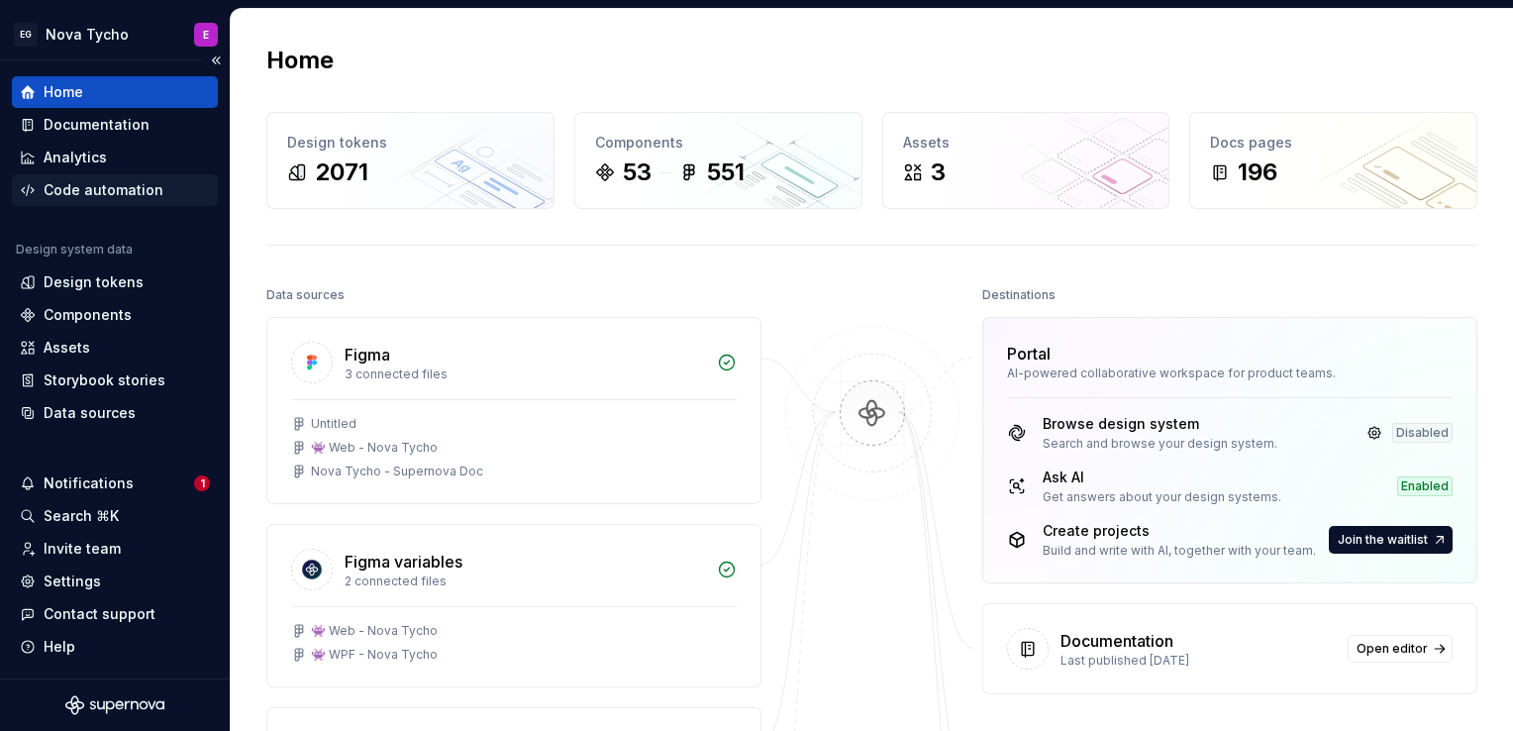
click at [83, 175] on div "Code automation" at bounding box center [115, 190] width 206 height 32
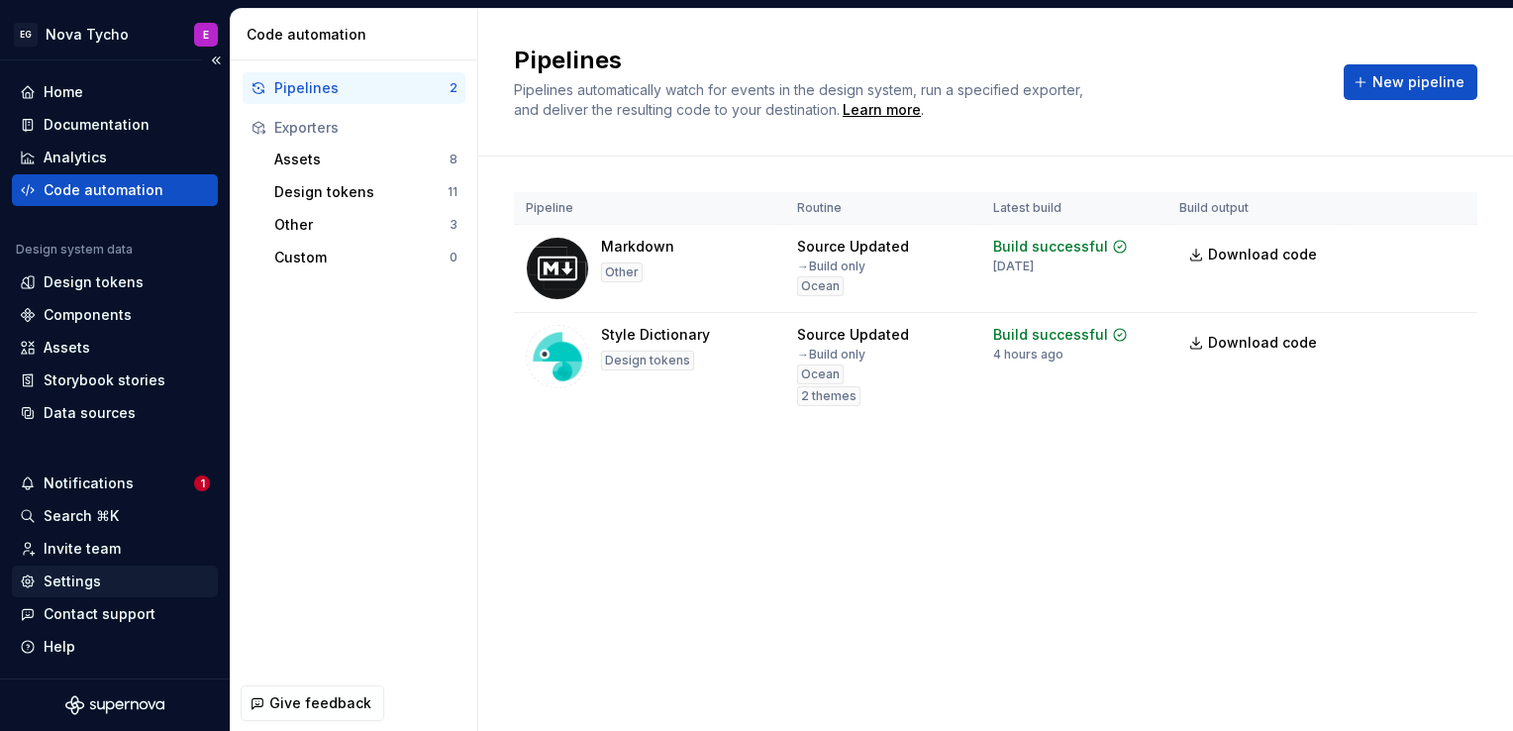
click at [75, 583] on div "Settings" at bounding box center [72, 581] width 57 height 20
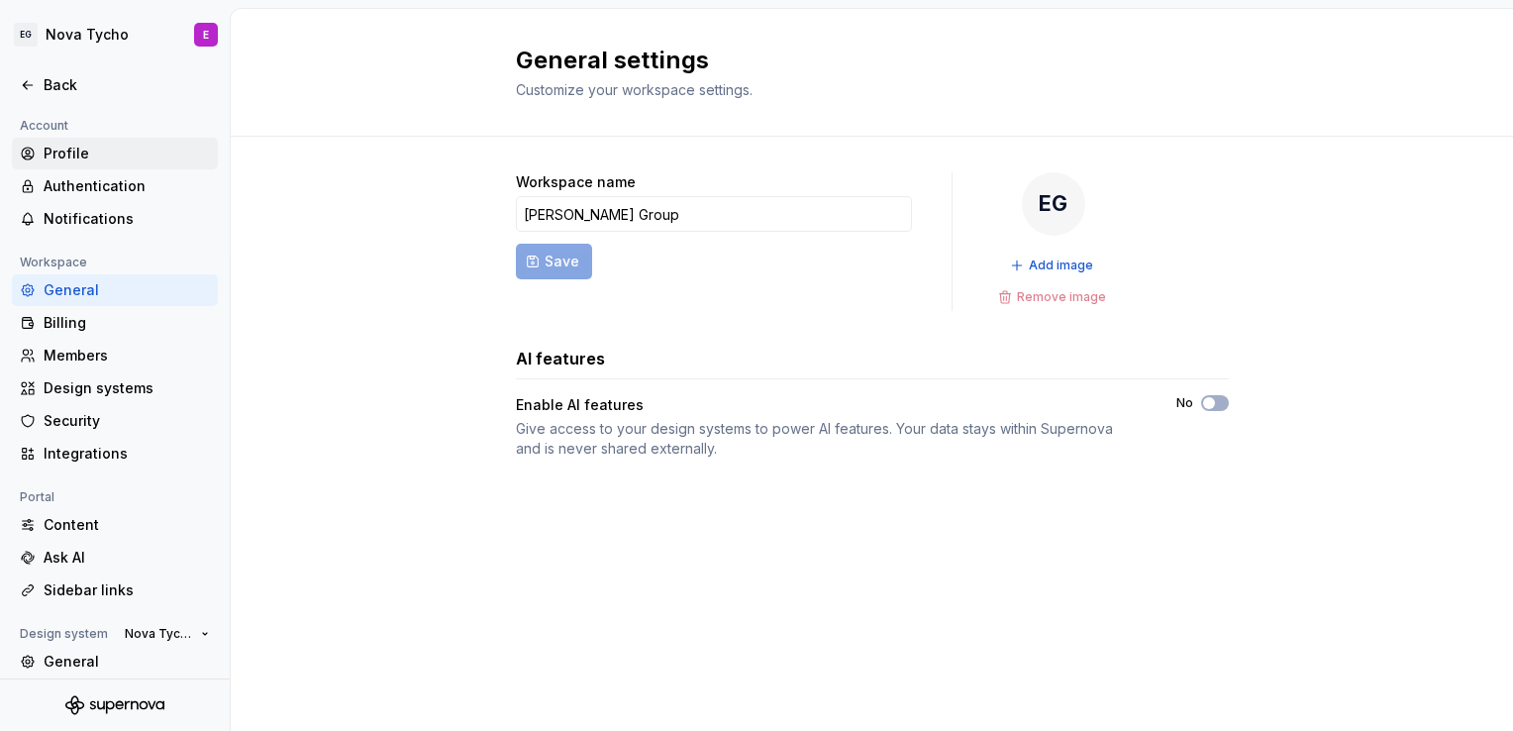
click at [99, 138] on div "Profile" at bounding box center [115, 154] width 206 height 32
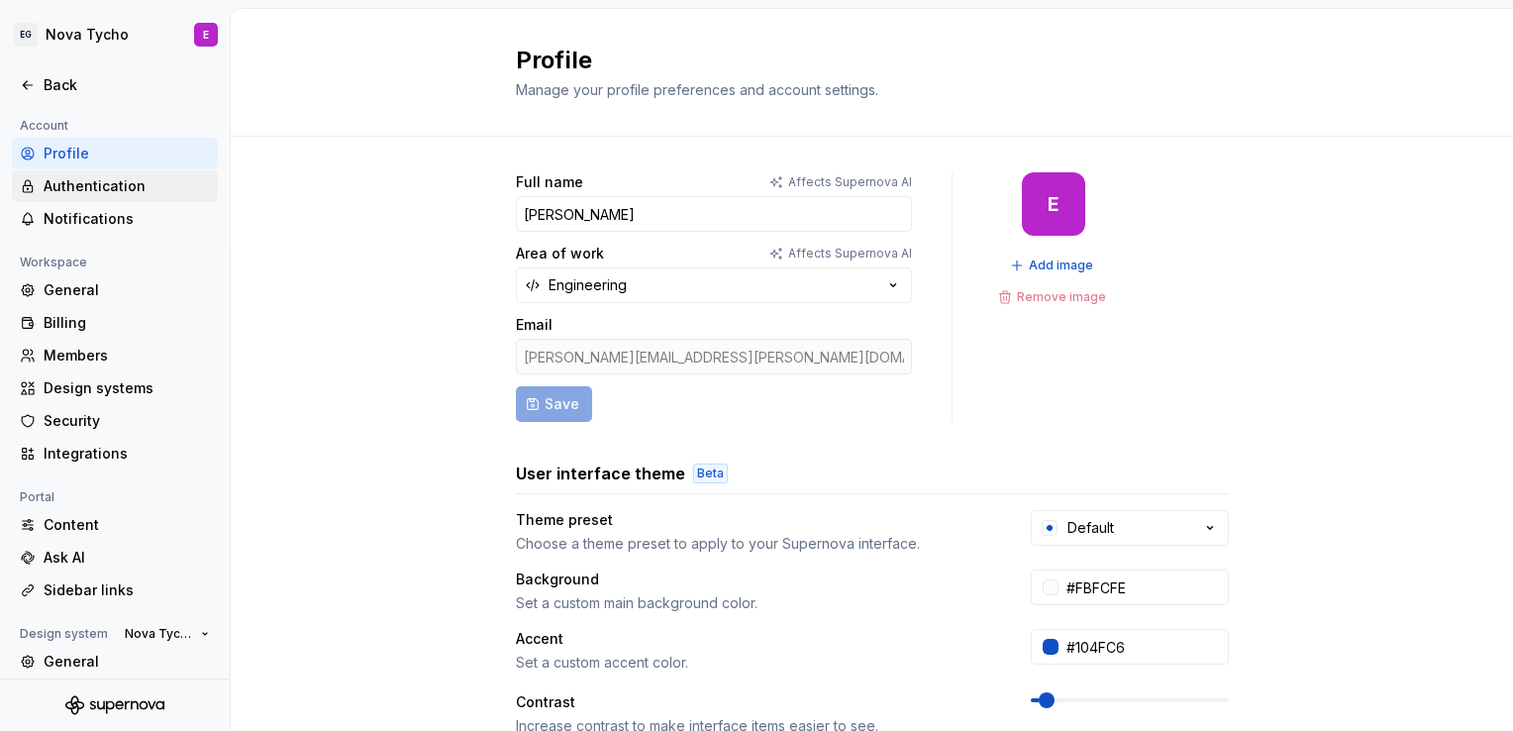
click at [105, 180] on div "Authentication" at bounding box center [127, 186] width 166 height 20
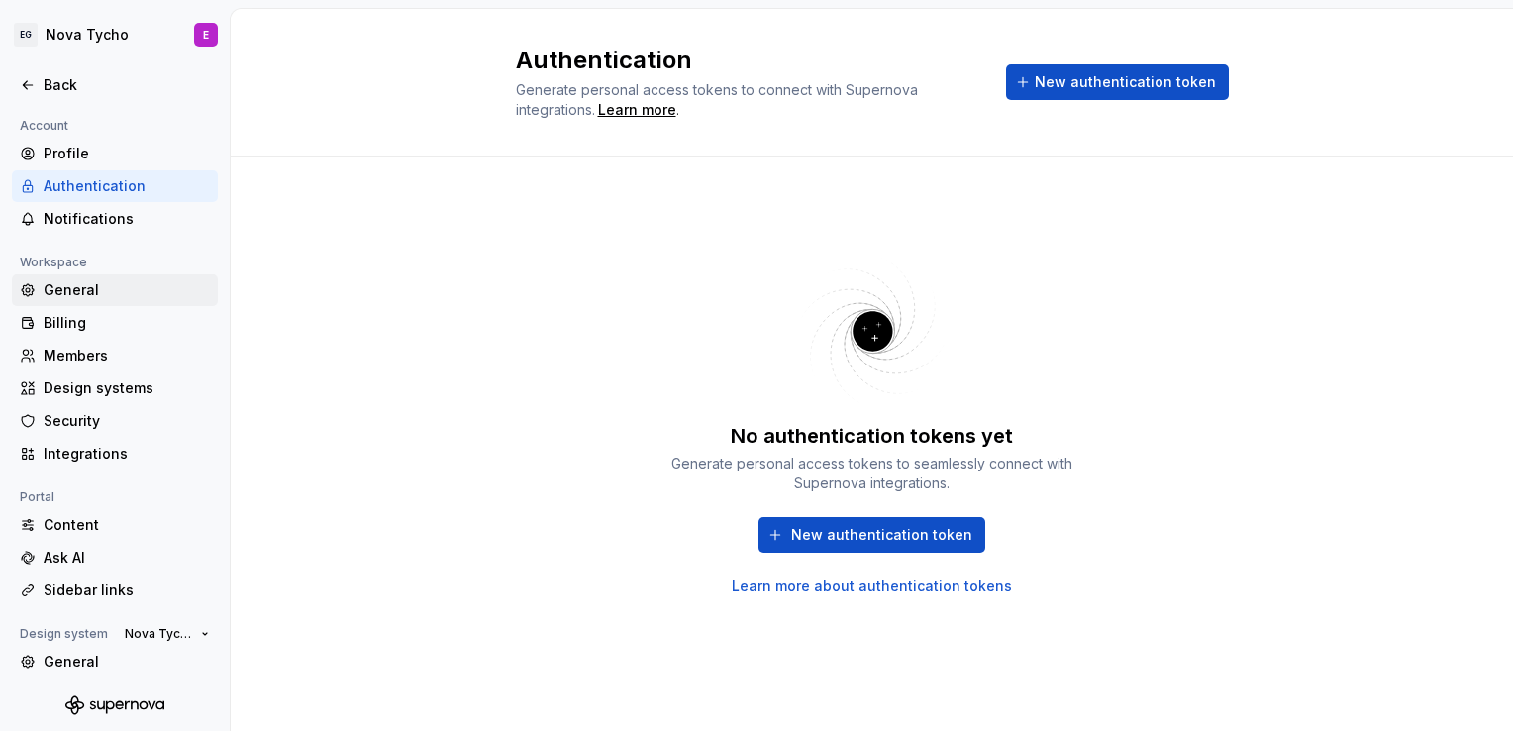
click at [84, 295] on div "General" at bounding box center [127, 290] width 166 height 20
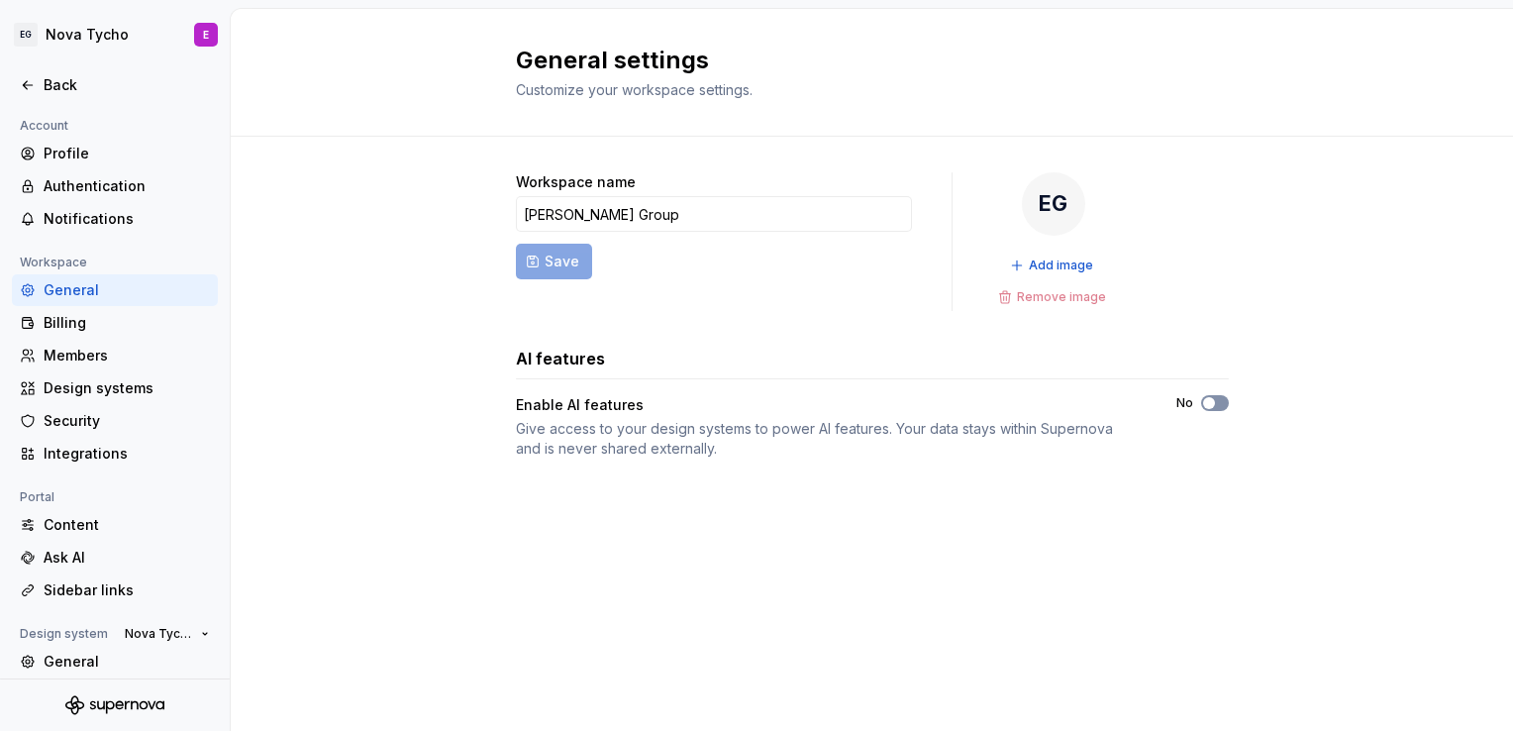
click at [1208, 406] on span "button" at bounding box center [1209, 403] width 12 height 12
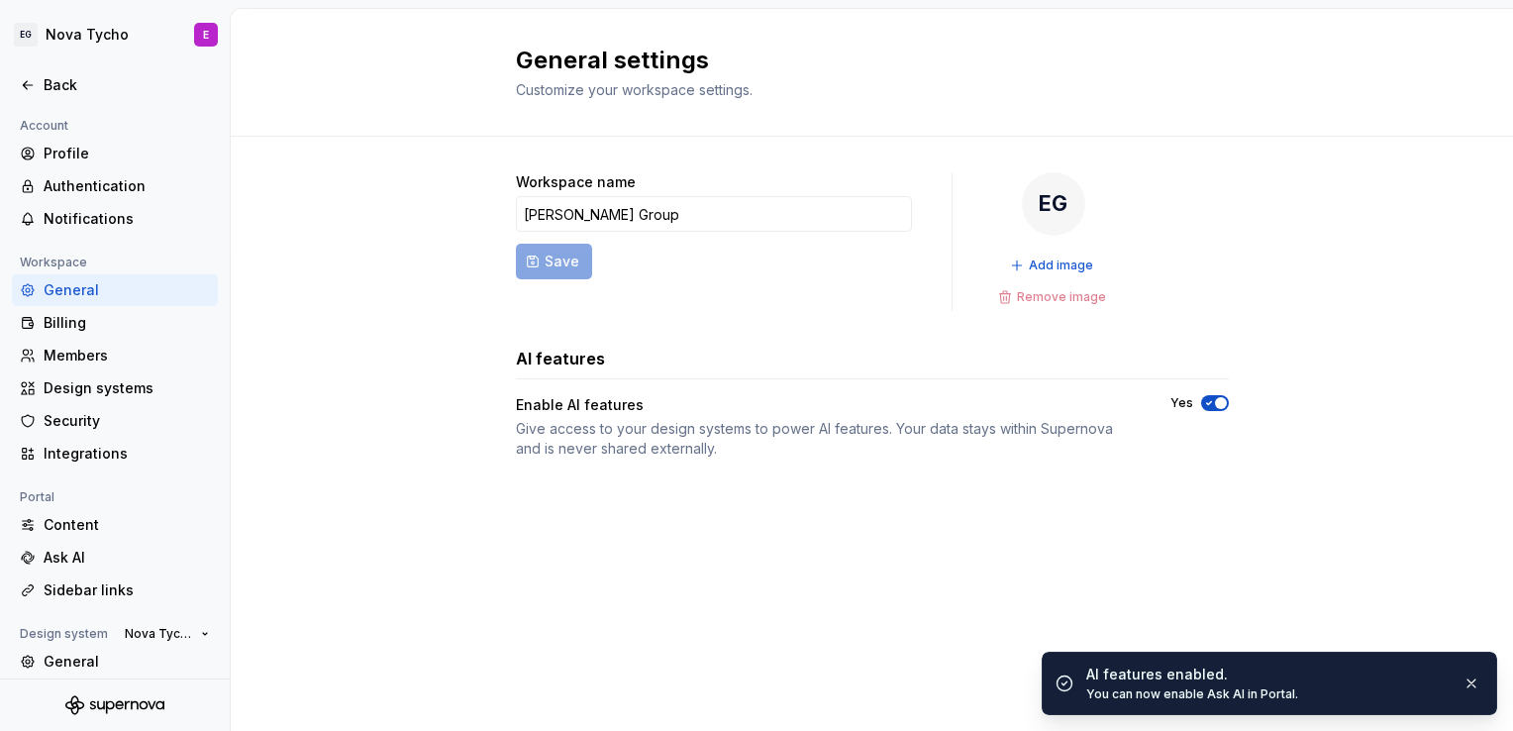
click at [1209, 398] on icon "button" at bounding box center [1209, 403] width 16 height 12
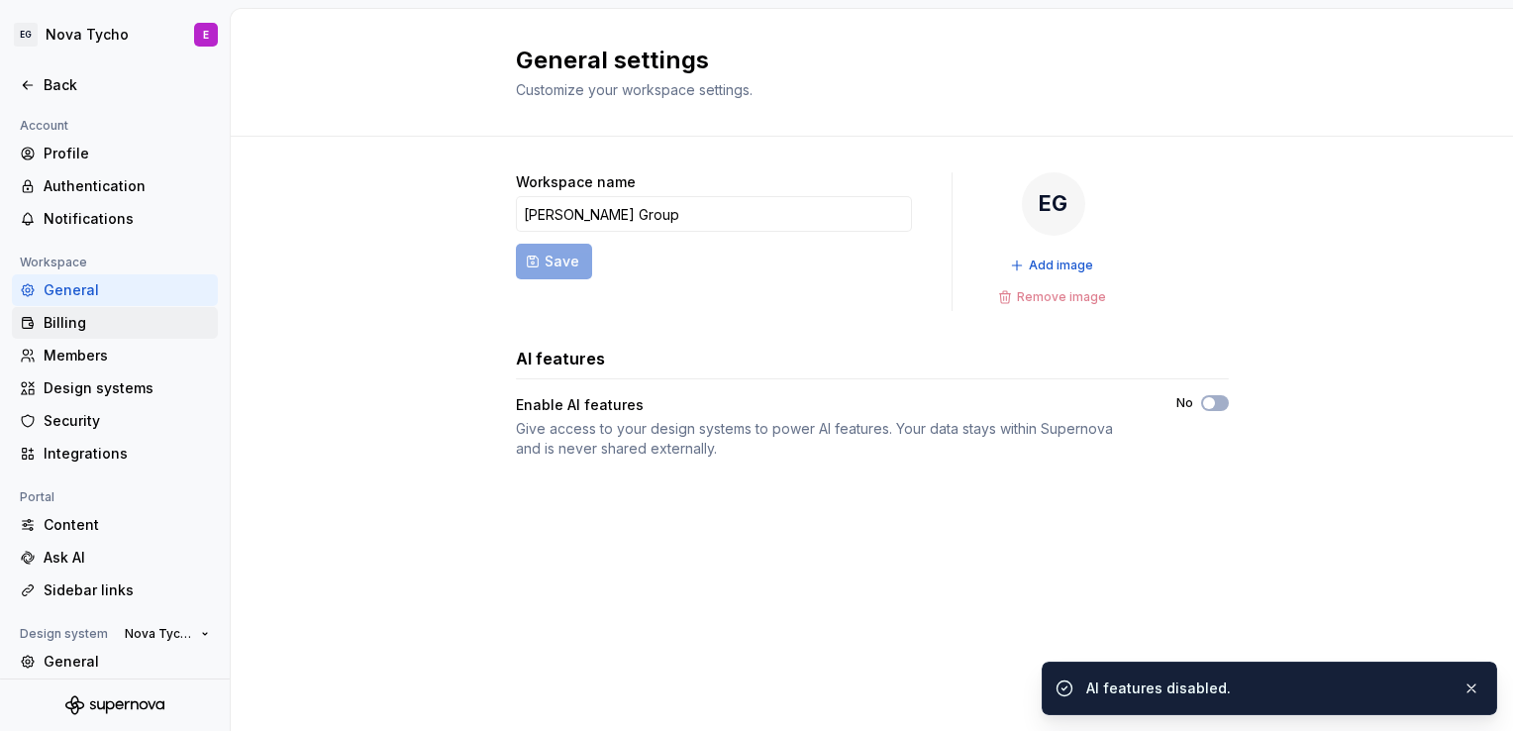
click at [59, 334] on div "Billing" at bounding box center [115, 323] width 206 height 32
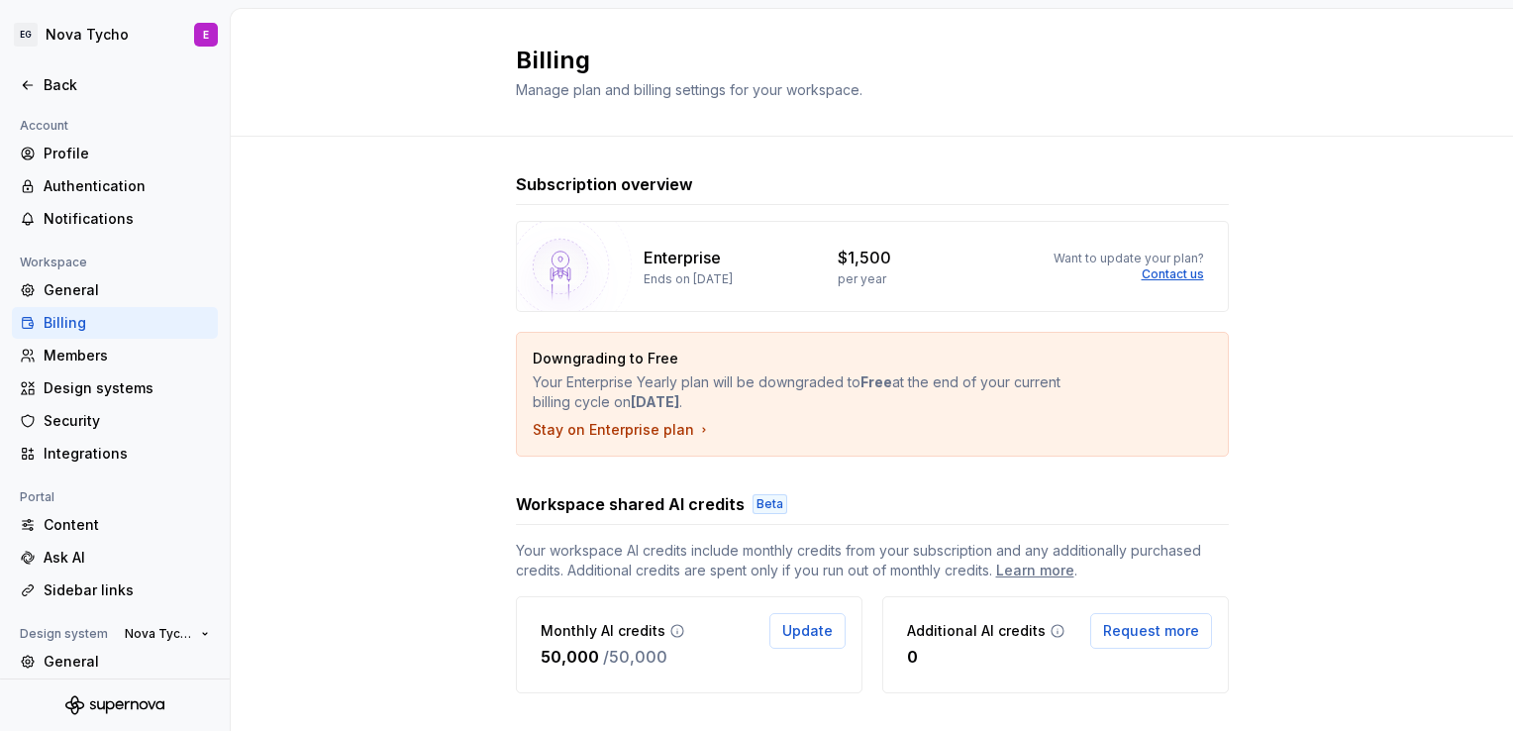
scroll to position [36, 0]
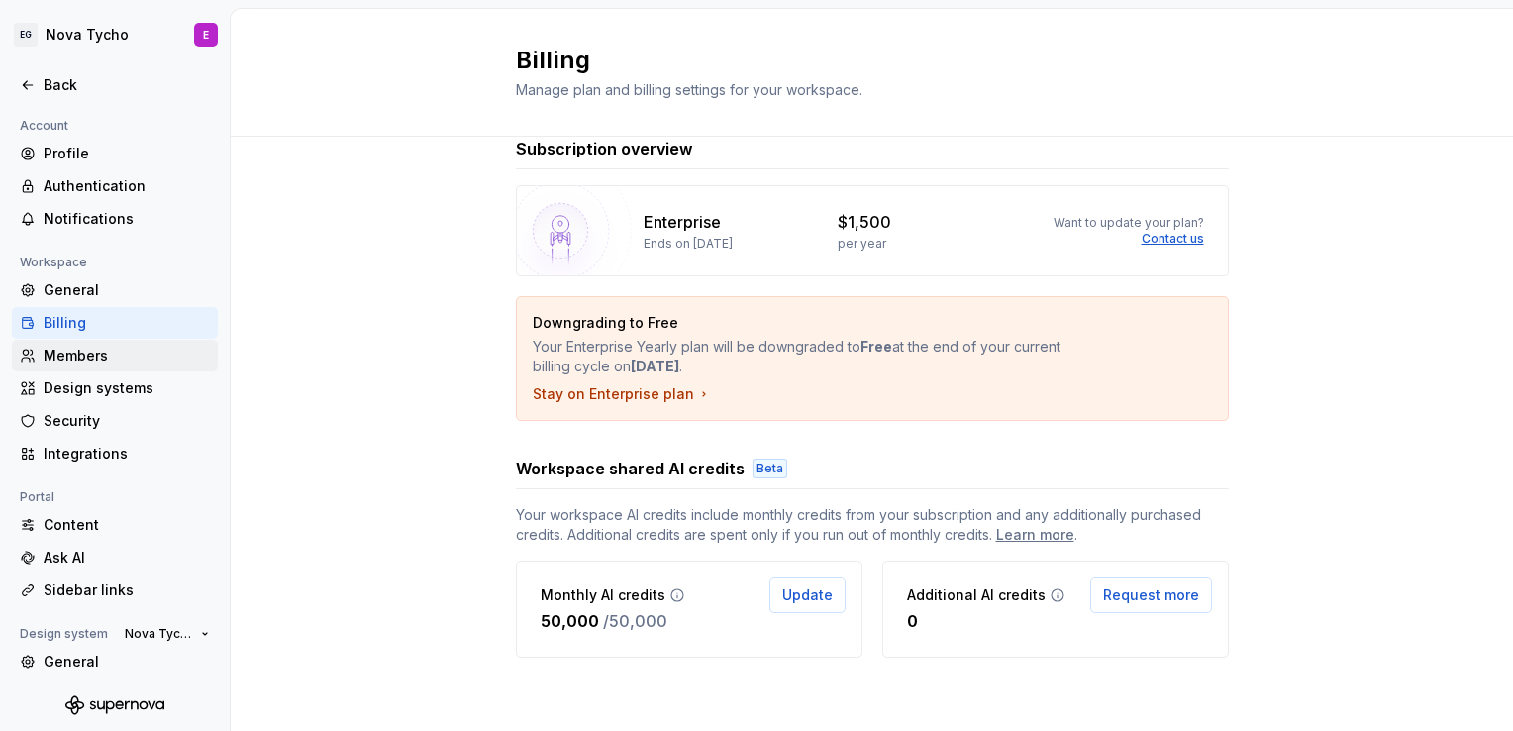
click at [158, 354] on div "Members" at bounding box center [127, 356] width 166 height 20
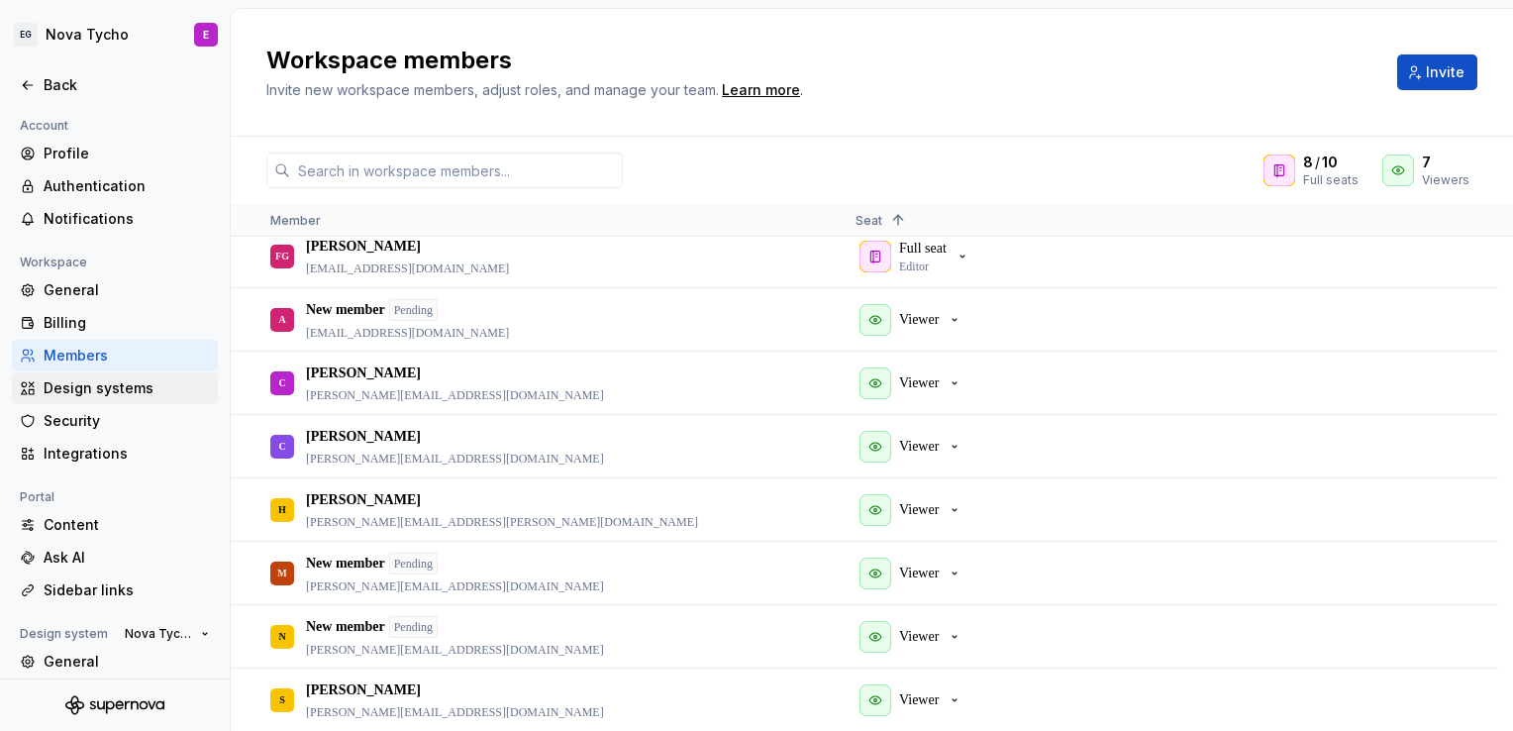
click at [123, 391] on div "Design systems" at bounding box center [127, 388] width 166 height 20
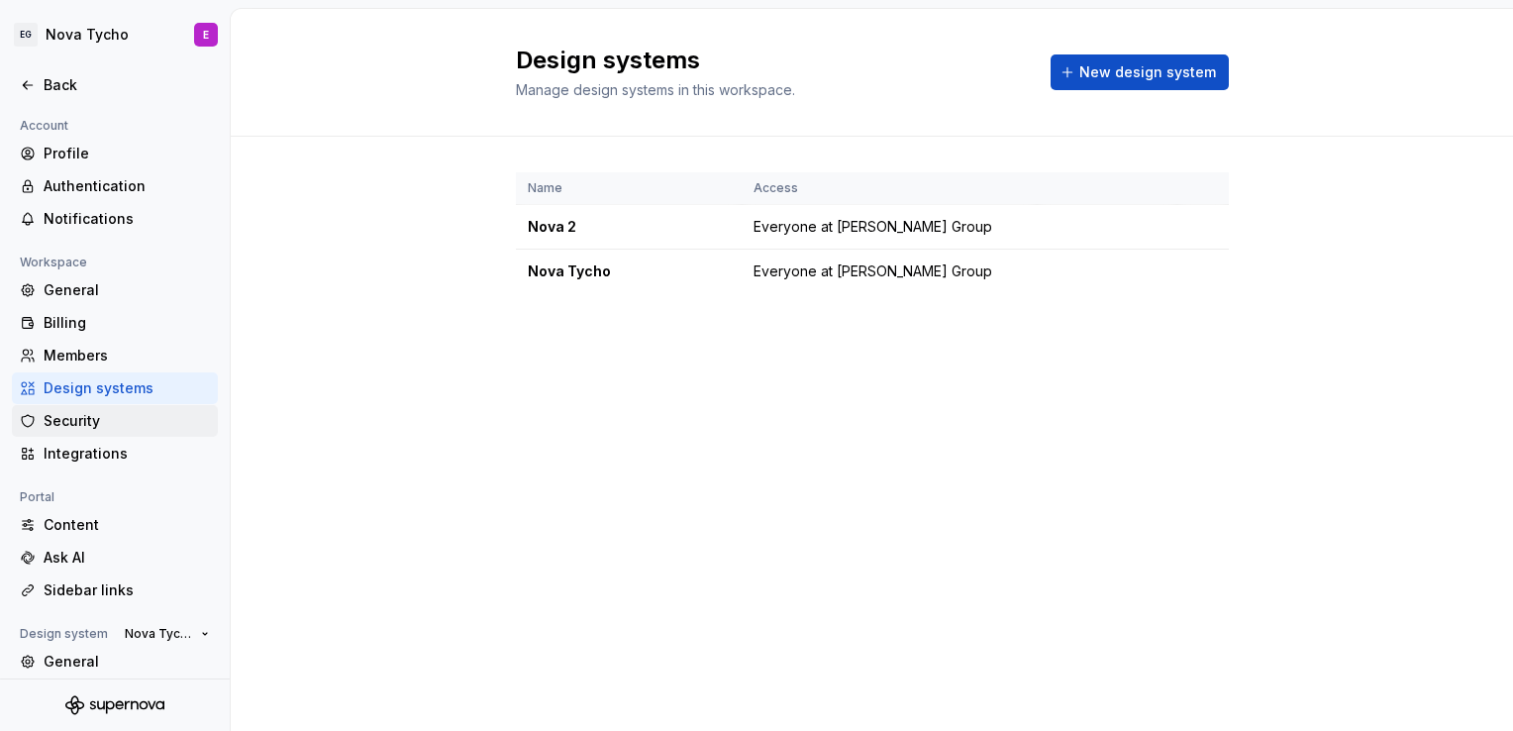
click at [142, 428] on div "Security" at bounding box center [127, 421] width 166 height 20
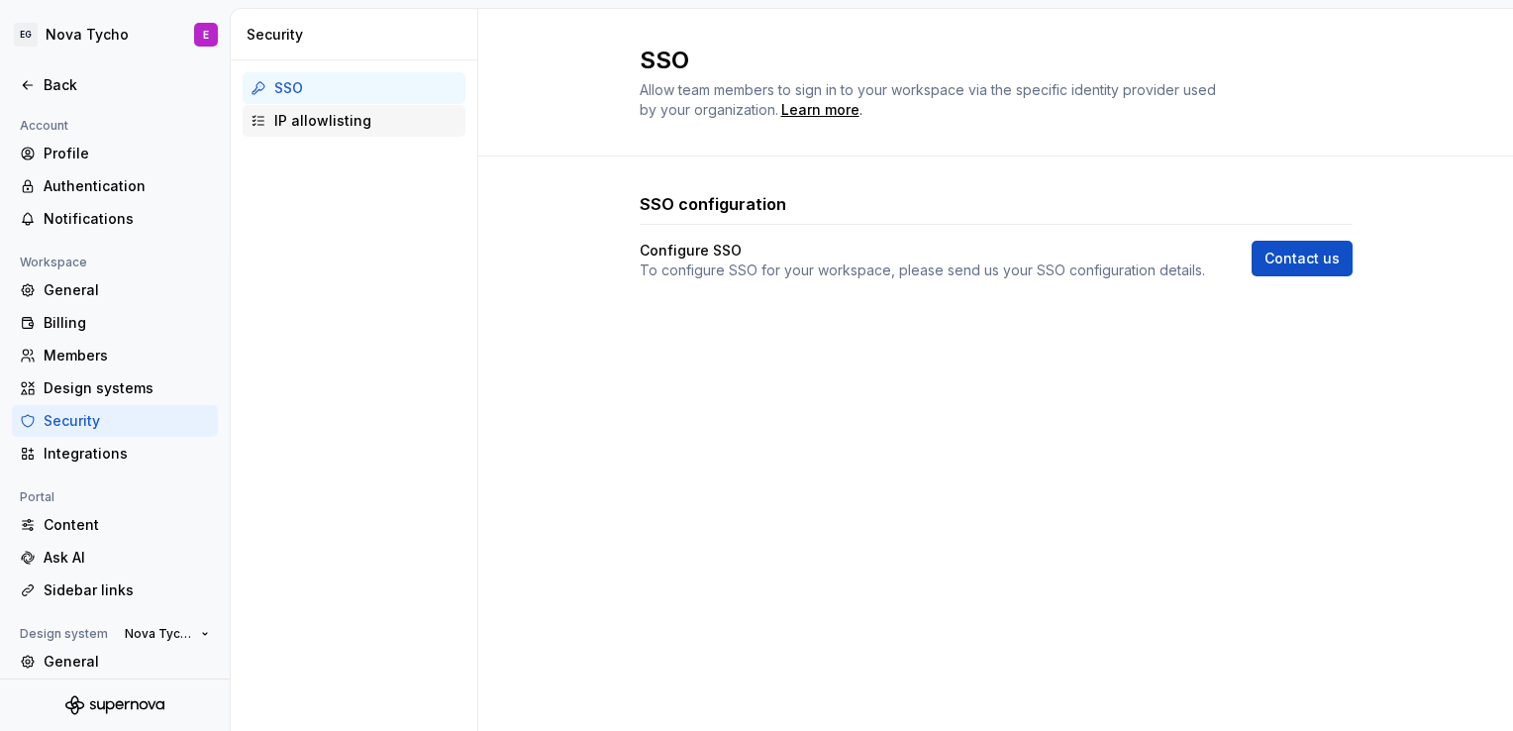
click at [291, 131] on div "IP allowlisting" at bounding box center [354, 121] width 223 height 32
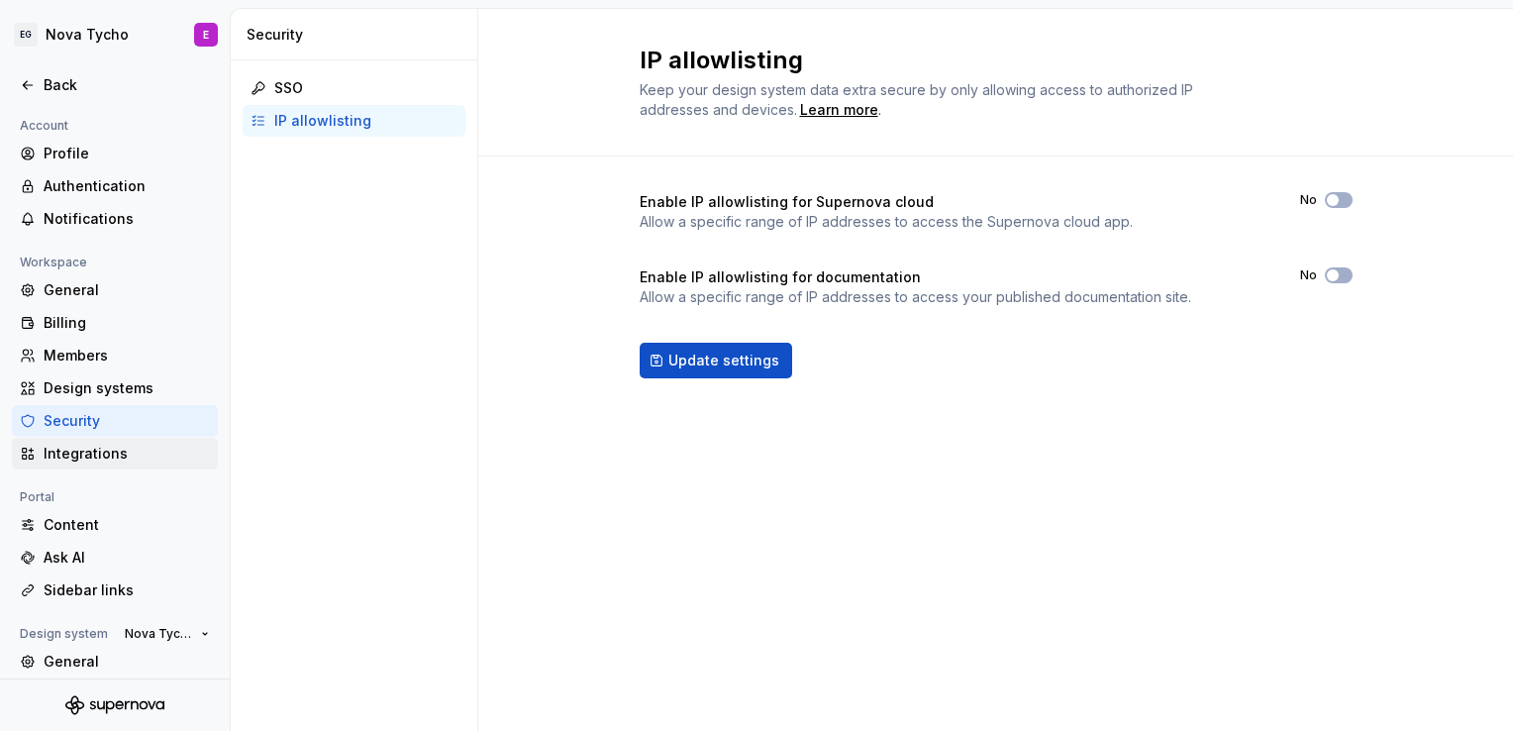
click at [88, 461] on div "Integrations" at bounding box center [127, 454] width 166 height 20
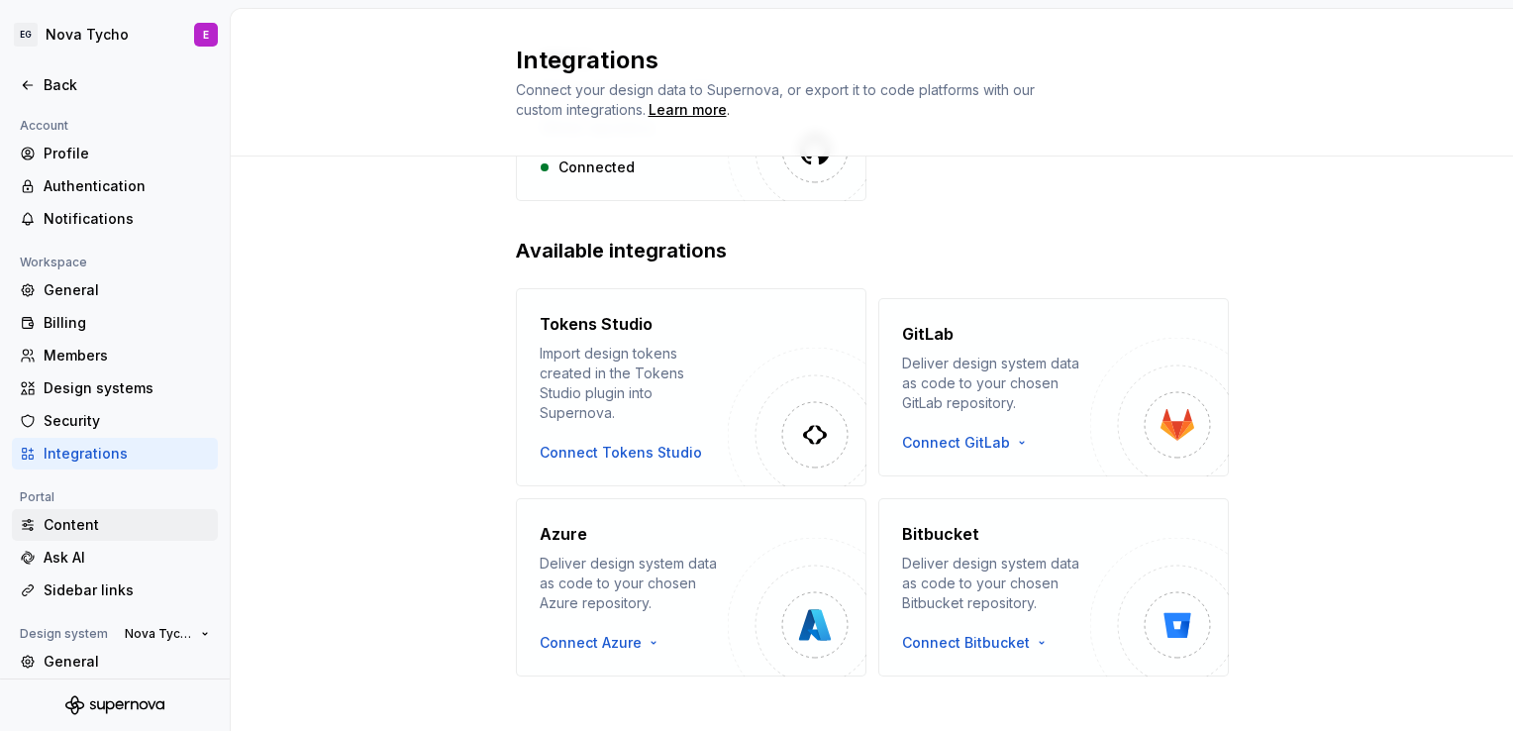
click at [65, 534] on div "Content" at bounding box center [127, 525] width 166 height 20
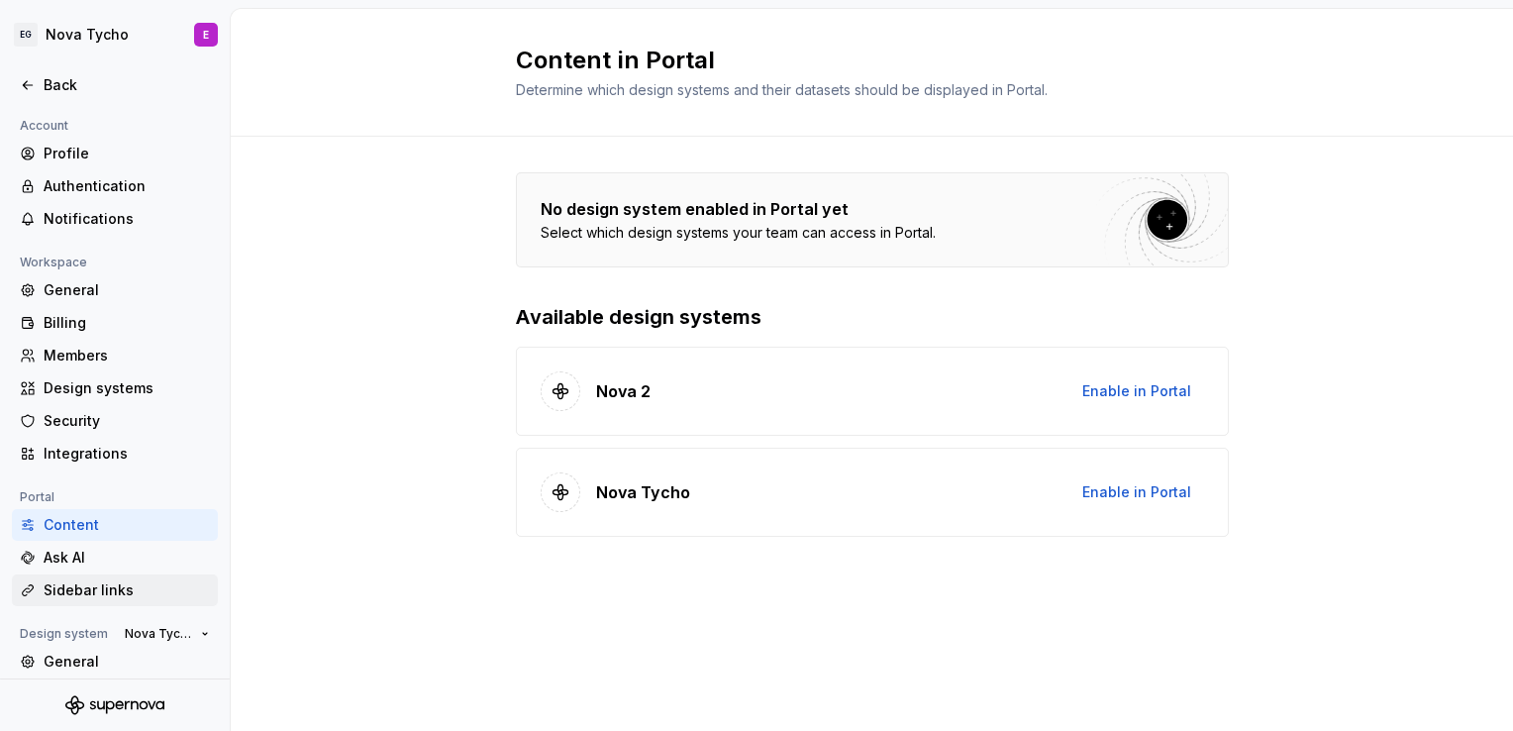
click at [137, 584] on div "Sidebar links" at bounding box center [127, 590] width 166 height 20
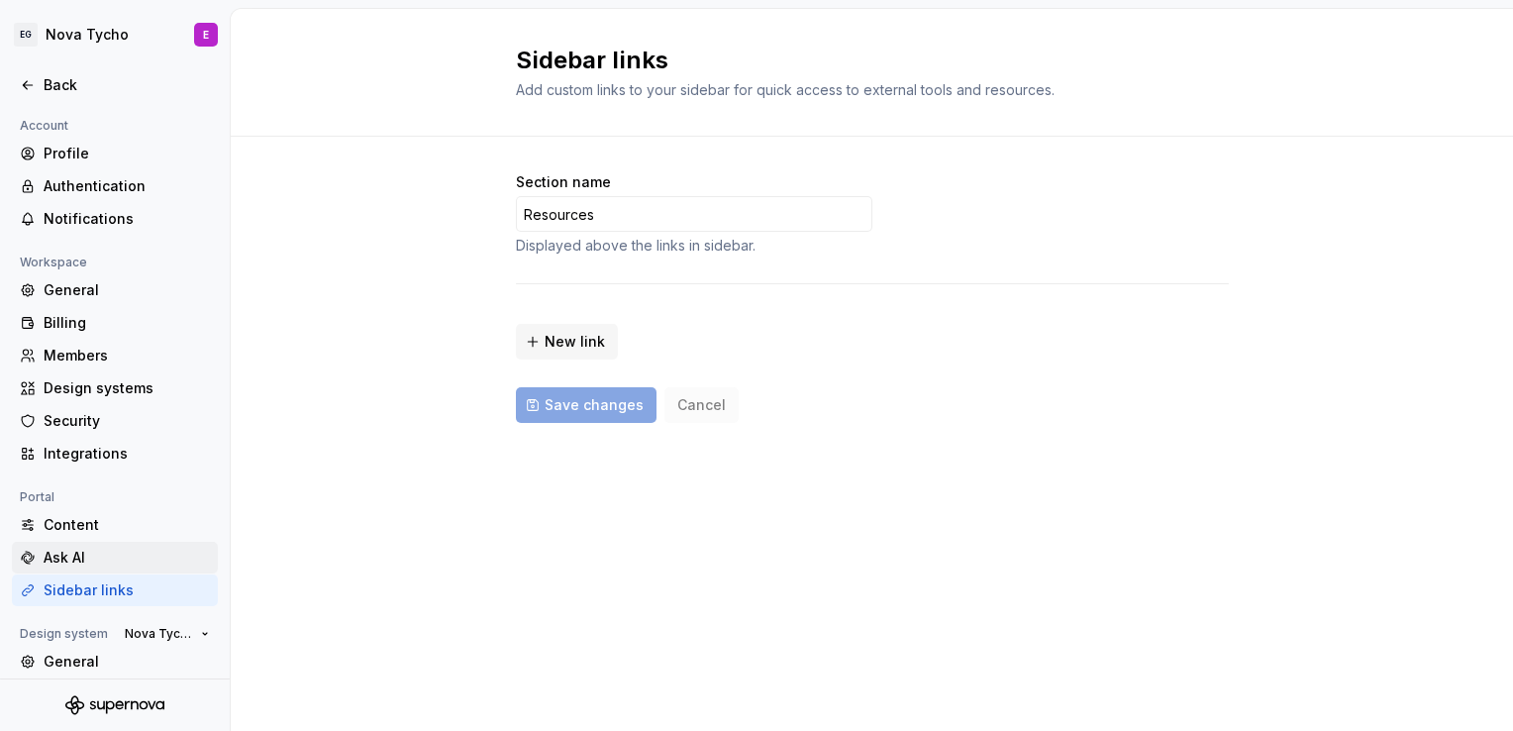
click at [89, 561] on div "Ask AI" at bounding box center [127, 558] width 166 height 20
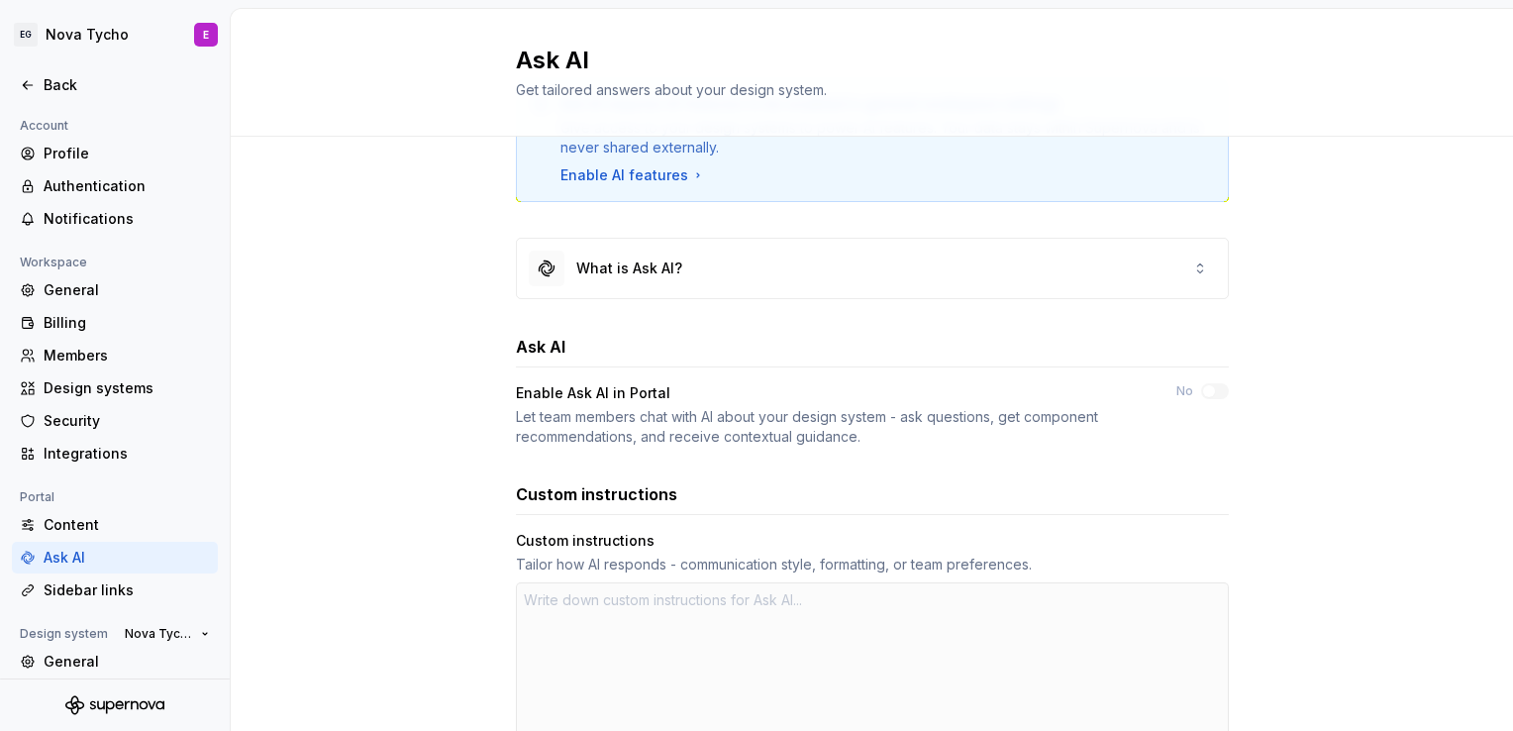
type textarea "*"
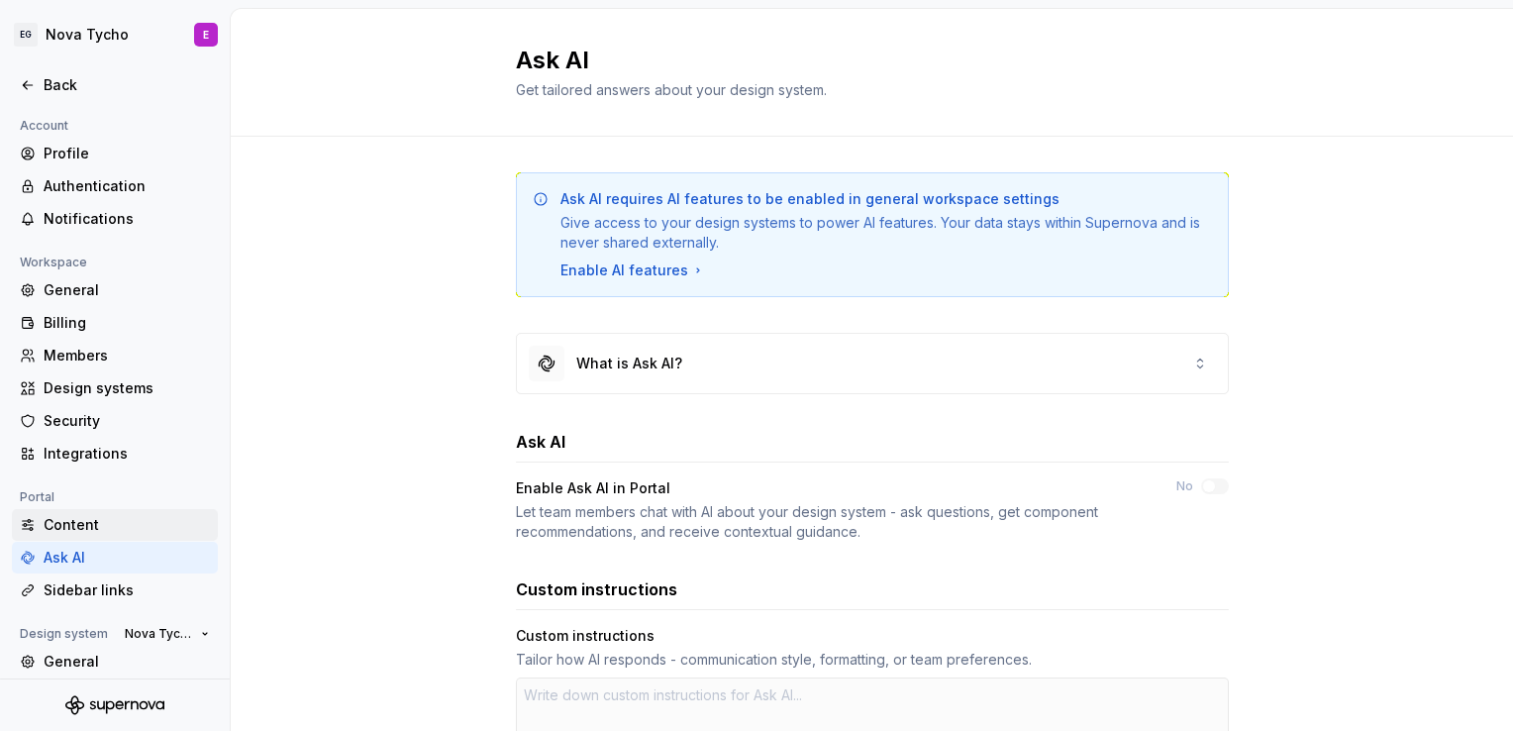
click at [83, 527] on div "Content" at bounding box center [127, 525] width 166 height 20
